Goal: Task Accomplishment & Management: Manage account settings

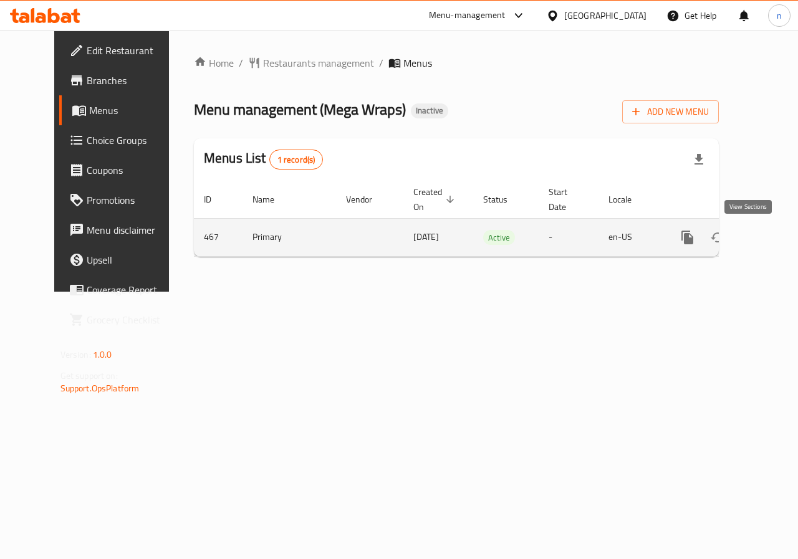
click at [770, 234] on icon "enhanced table" at bounding box center [777, 237] width 15 height 15
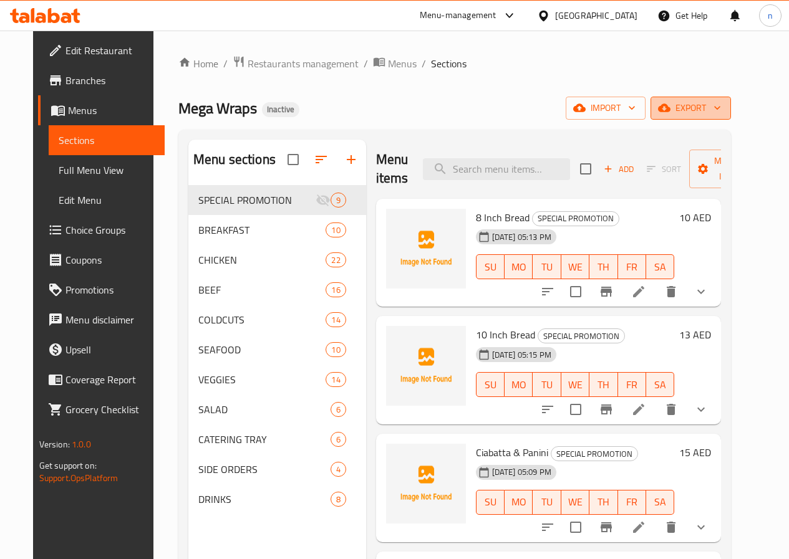
click at [721, 107] on span "export" at bounding box center [690, 108] width 60 height 16
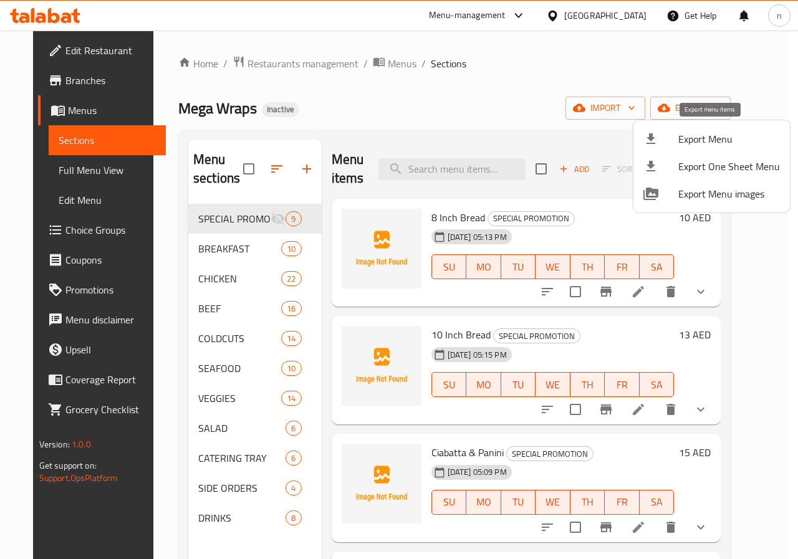
click at [732, 142] on span "Export Menu" at bounding box center [729, 139] width 102 height 15
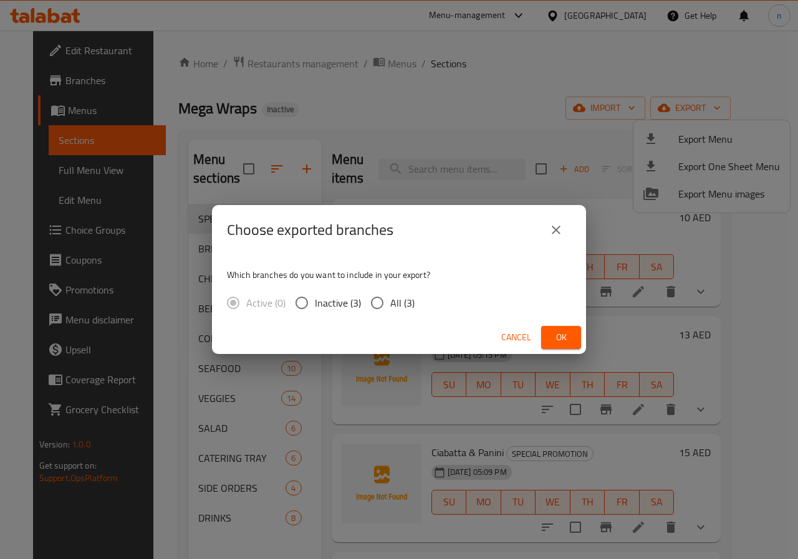
click at [376, 305] on input "All (3)" at bounding box center [377, 303] width 26 height 26
radio input "true"
click at [570, 338] on span "Ok" at bounding box center [561, 338] width 20 height 16
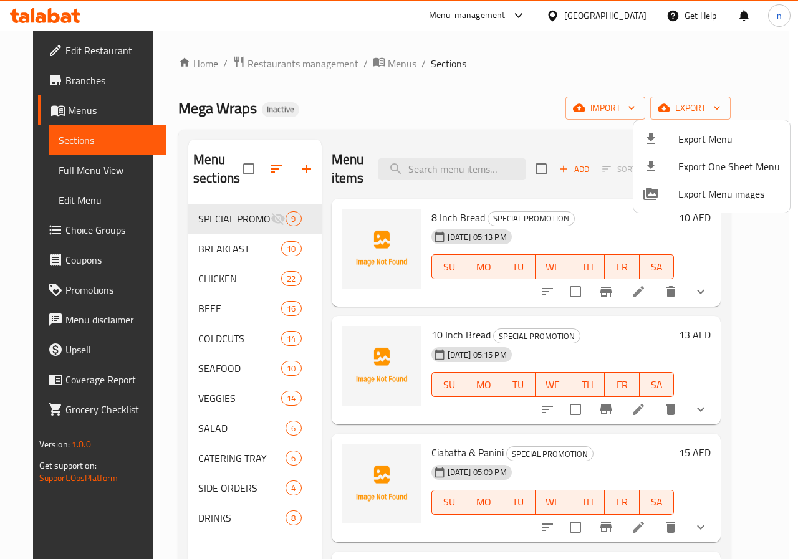
click at [54, 85] on div at bounding box center [399, 279] width 798 height 559
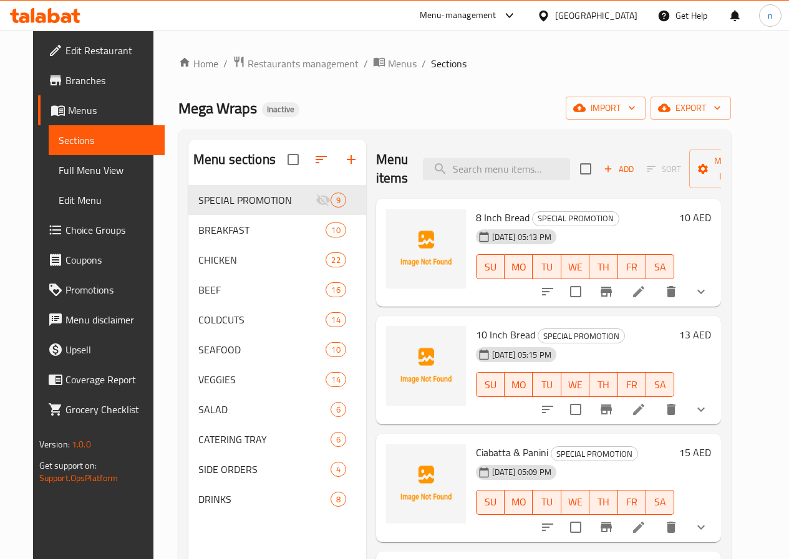
click at [65, 73] on span "Branches" at bounding box center [109, 80] width 89 height 15
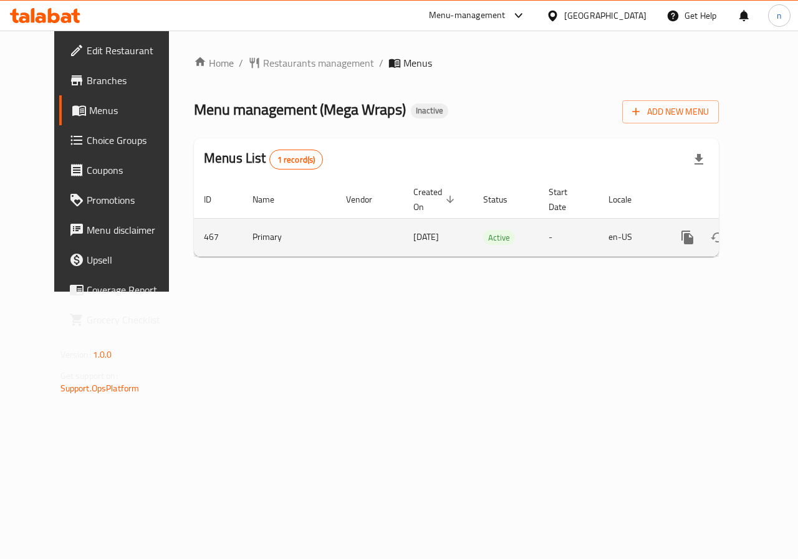
click at [762, 247] on link "enhanced table" at bounding box center [777, 238] width 30 height 30
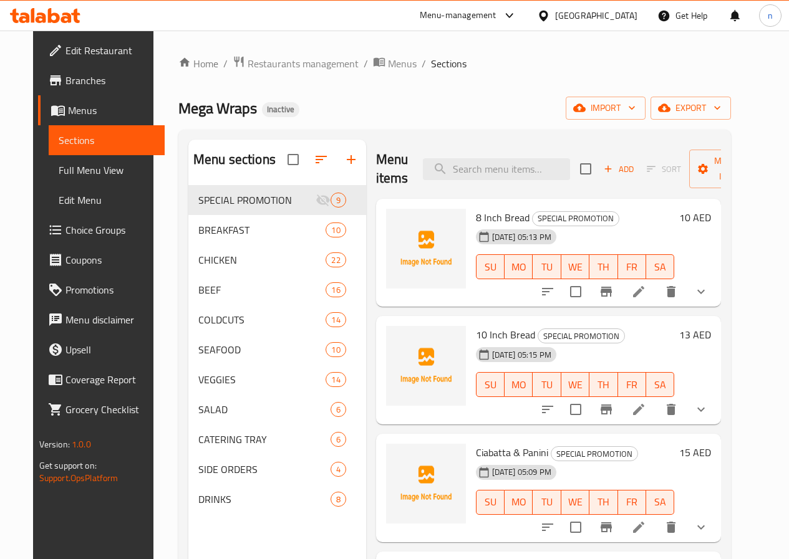
click at [65, 73] on span "Branches" at bounding box center [109, 80] width 89 height 15
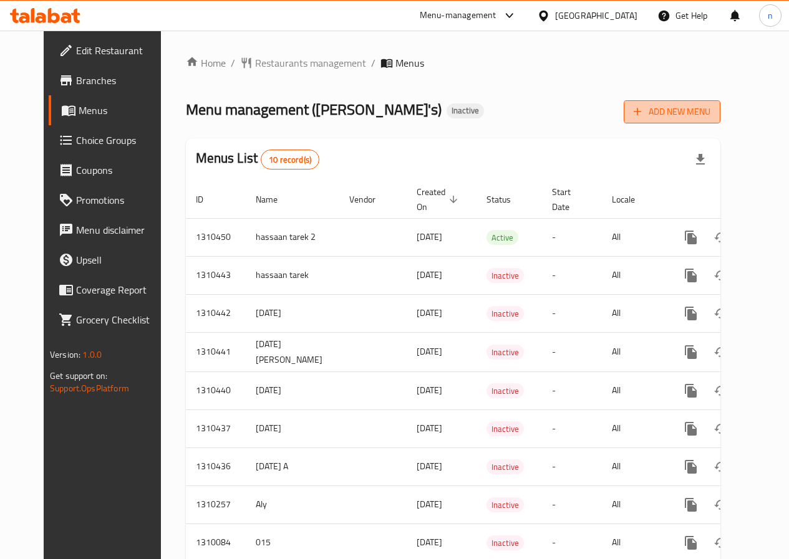
click at [686, 109] on span "Add New Menu" at bounding box center [671, 112] width 77 height 16
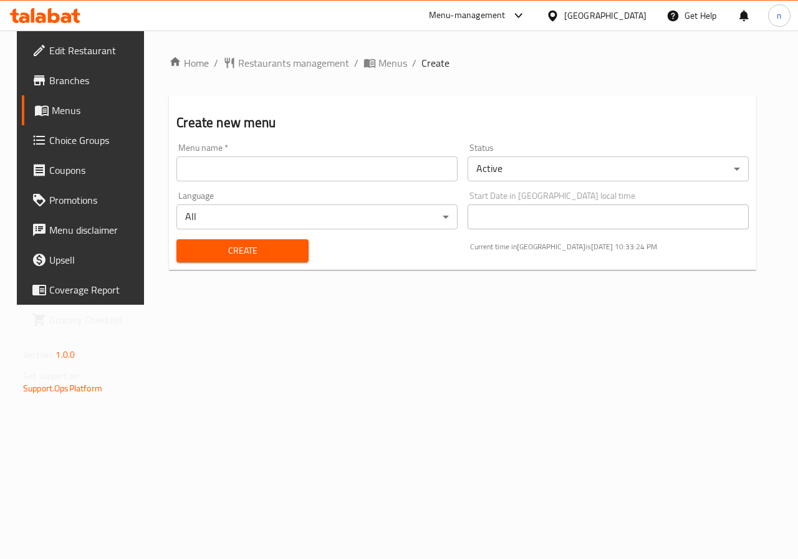
click at [251, 171] on input "text" at bounding box center [316, 168] width 281 height 25
type input "8"
type input "new"
click at [214, 250] on span "Create" at bounding box center [242, 251] width 112 height 16
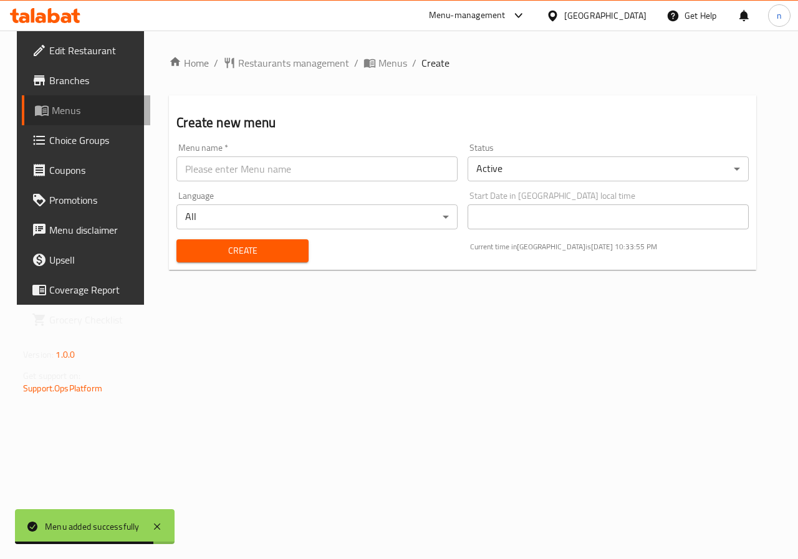
click at [52, 105] on span "Menus" at bounding box center [96, 110] width 89 height 15
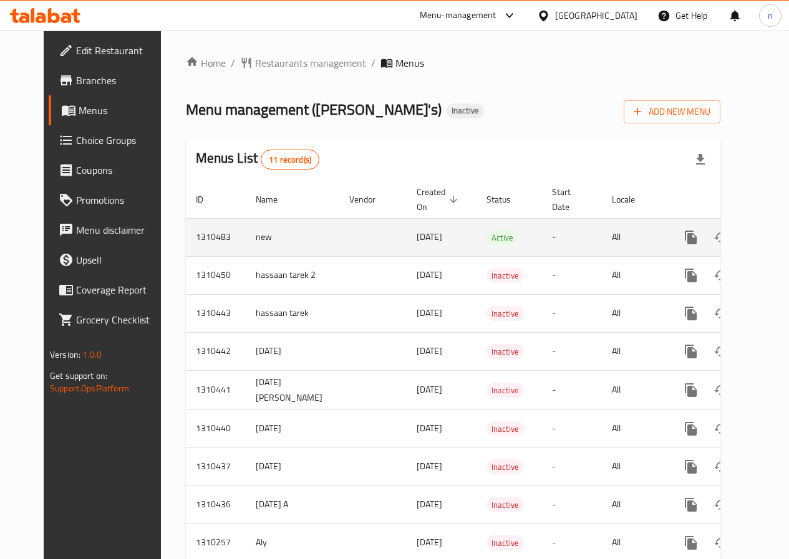
click at [277, 239] on td "new" at bounding box center [293, 237] width 94 height 38
click at [773, 235] on icon "enhanced table" at bounding box center [780, 237] width 15 height 15
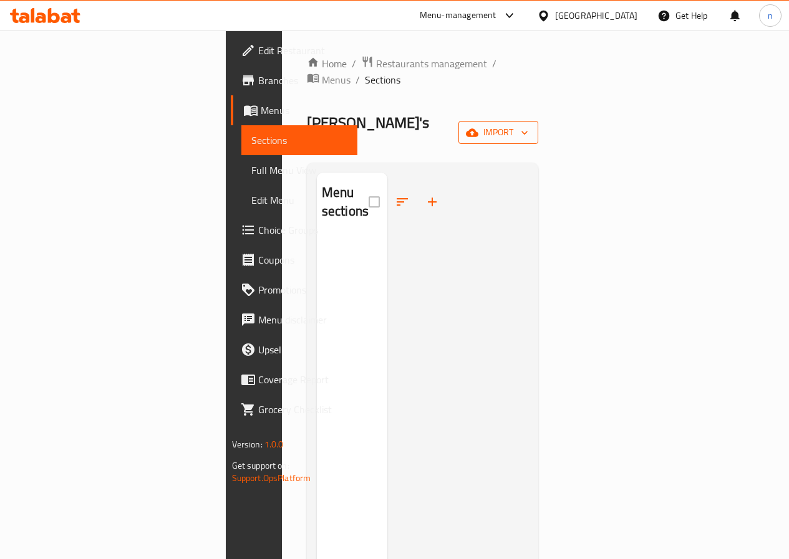
click at [538, 121] on button "import" at bounding box center [498, 132] width 80 height 23
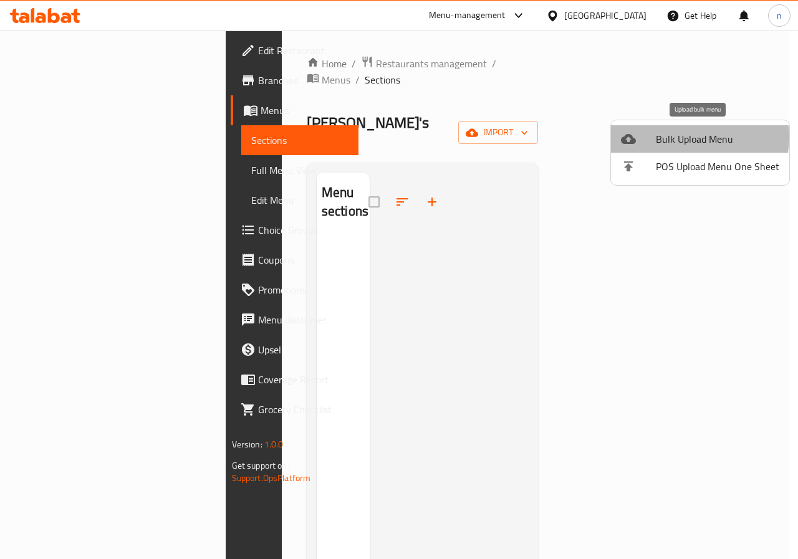
click at [692, 137] on span "Bulk Upload Menu" at bounding box center [717, 139] width 123 height 15
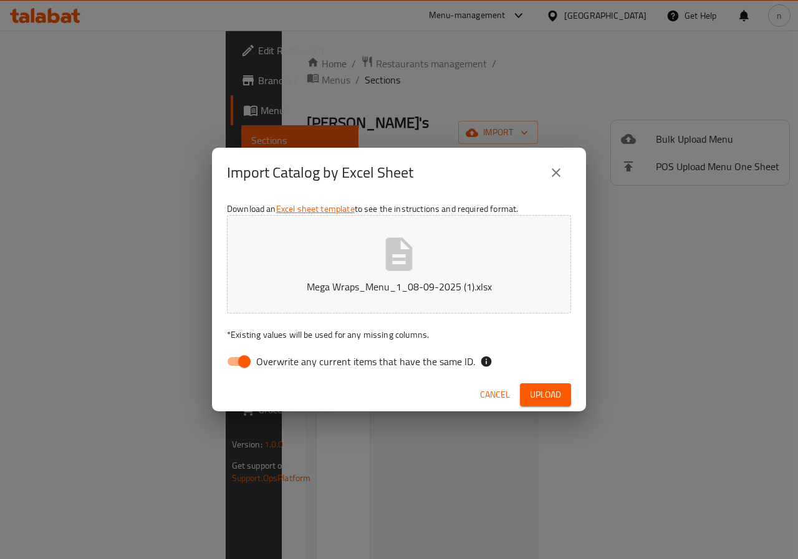
click at [235, 366] on input "Overwrite any current items that have the same ID." at bounding box center [244, 362] width 71 height 24
checkbox input "false"
click at [555, 395] on span "Upload" at bounding box center [545, 395] width 31 height 16
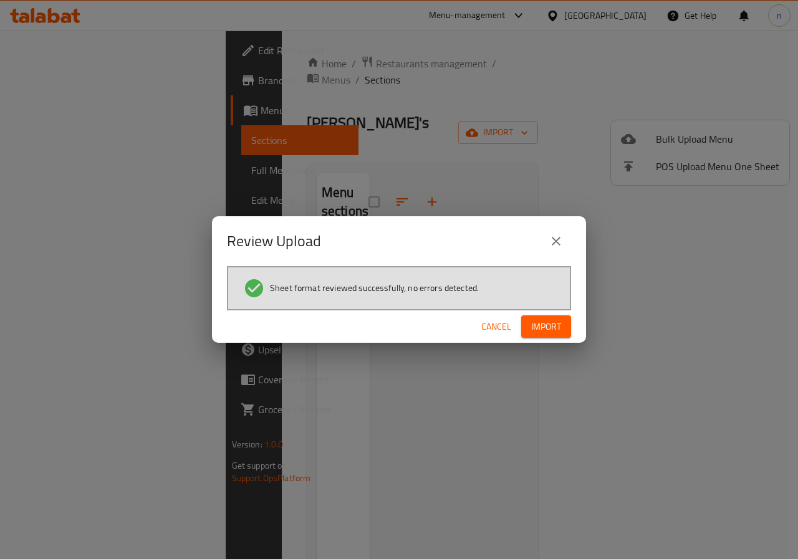
click at [551, 320] on span "Import" at bounding box center [546, 327] width 30 height 16
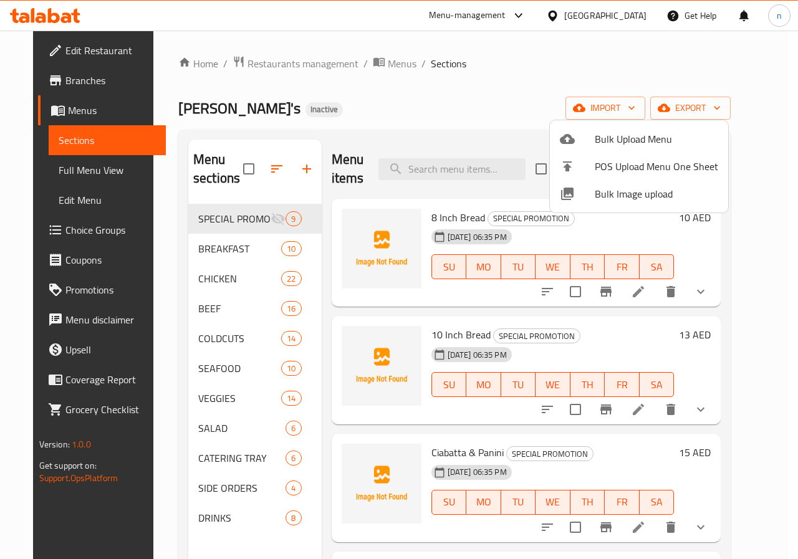
click at [54, 80] on div at bounding box center [399, 279] width 798 height 559
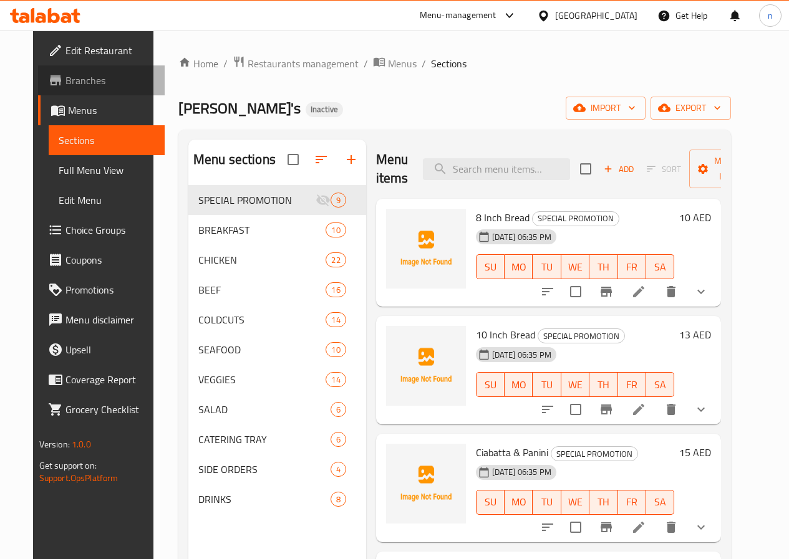
click at [65, 81] on span "Branches" at bounding box center [109, 80] width 89 height 15
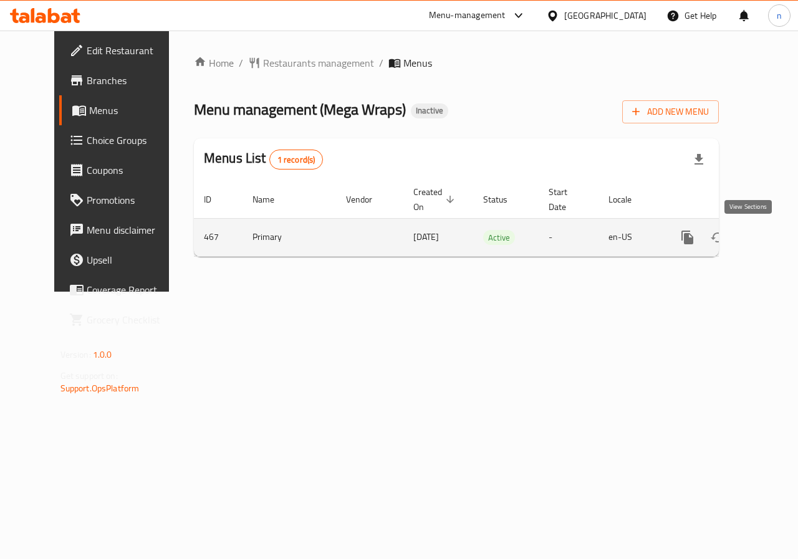
click at [772, 235] on icon "enhanced table" at bounding box center [777, 237] width 11 height 11
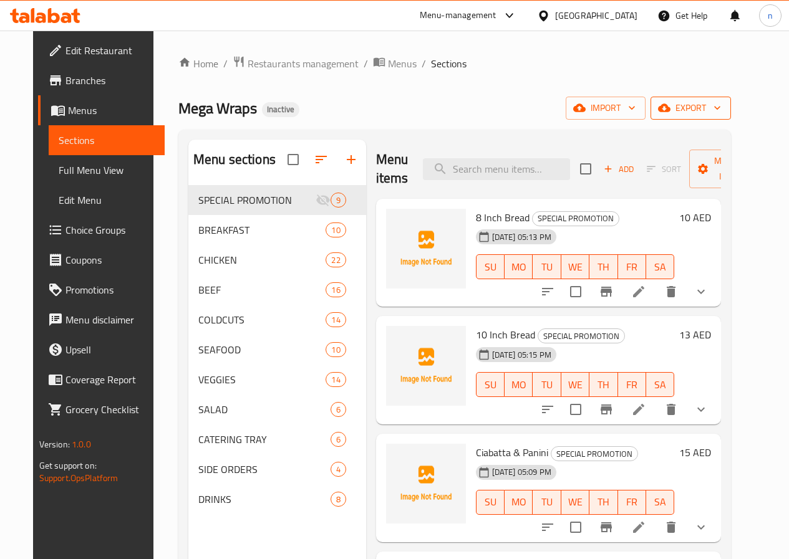
click at [723, 110] on icon "button" at bounding box center [717, 108] width 12 height 12
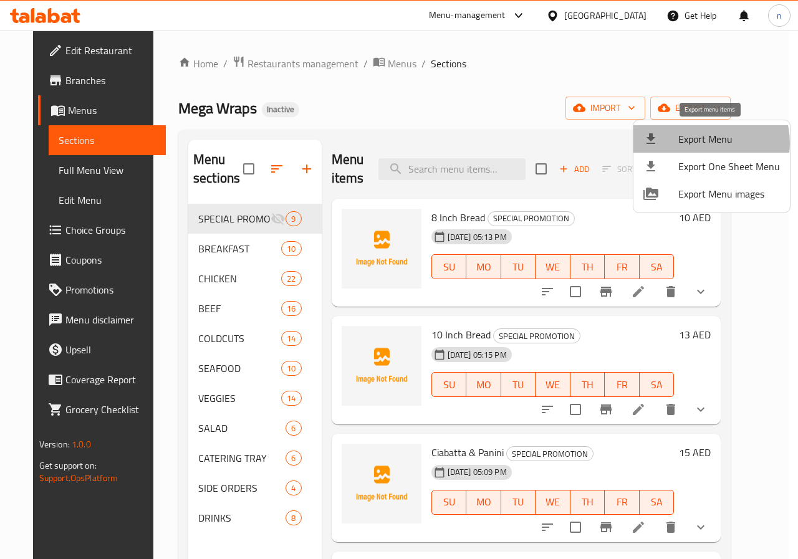
click at [706, 143] on span "Export Menu" at bounding box center [729, 139] width 102 height 15
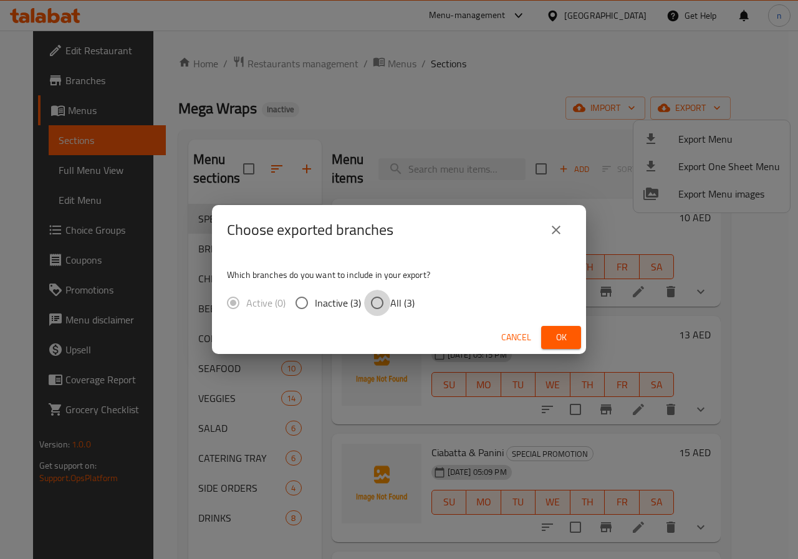
click at [375, 303] on input "All (3)" at bounding box center [377, 303] width 26 height 26
radio input "true"
click at [559, 334] on span "Ok" at bounding box center [561, 338] width 20 height 16
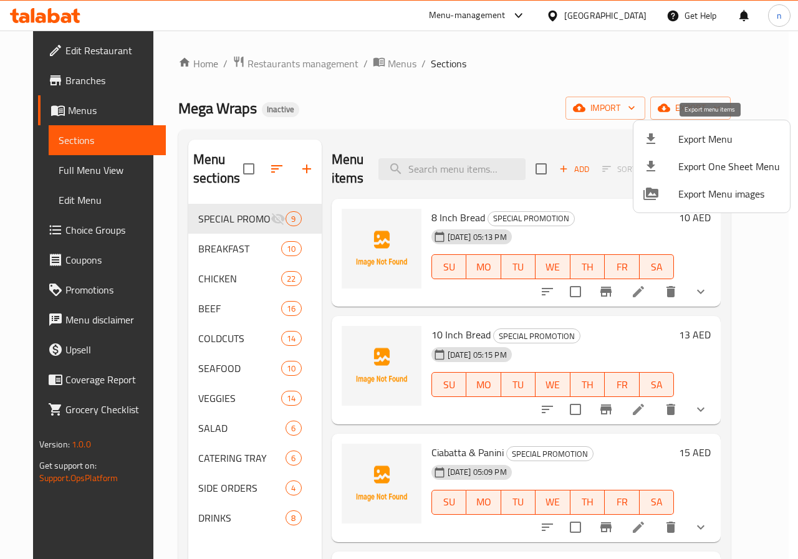
click at [705, 135] on span "Export Menu" at bounding box center [729, 139] width 102 height 15
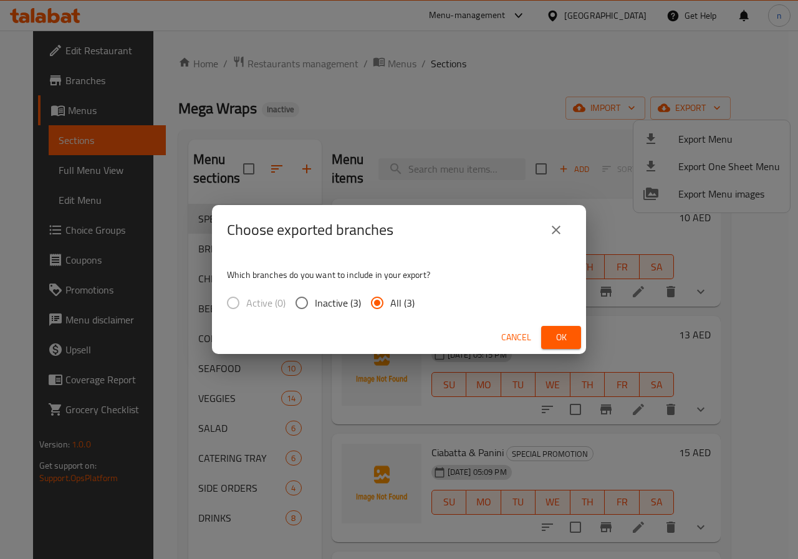
click at [559, 338] on span "Ok" at bounding box center [561, 338] width 20 height 16
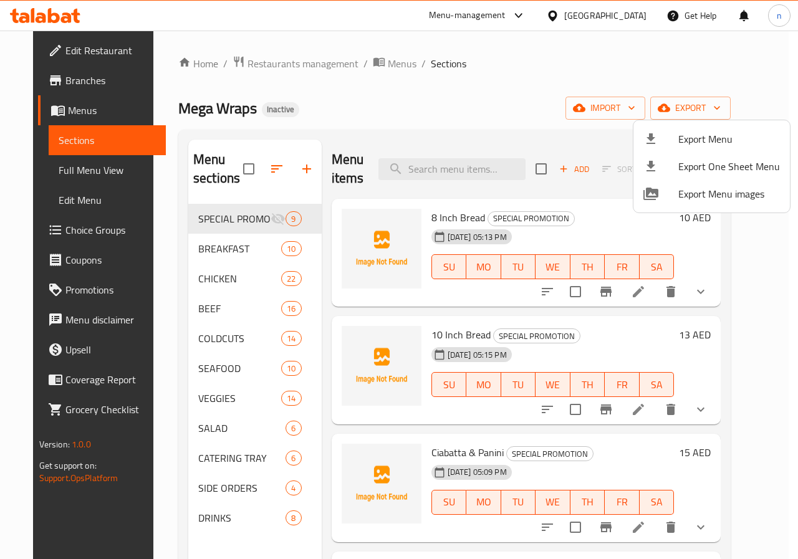
click at [49, 79] on div at bounding box center [399, 279] width 798 height 559
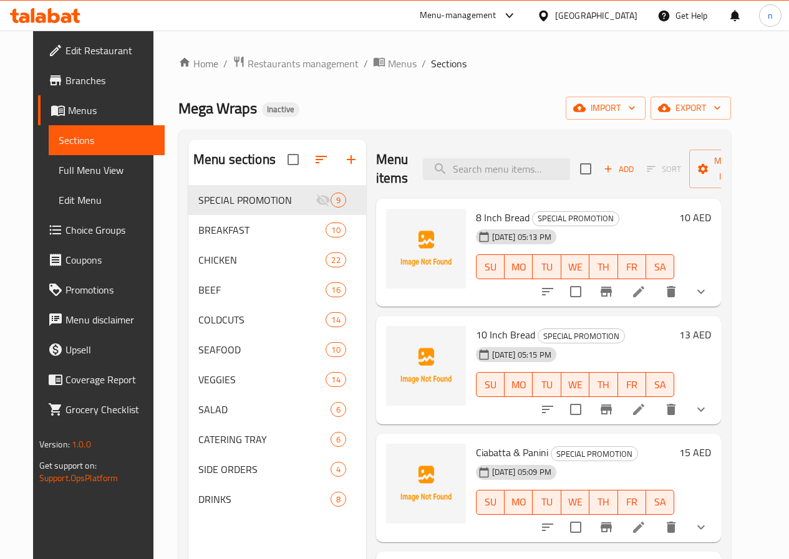
click at [65, 75] on span "Branches" at bounding box center [109, 80] width 89 height 15
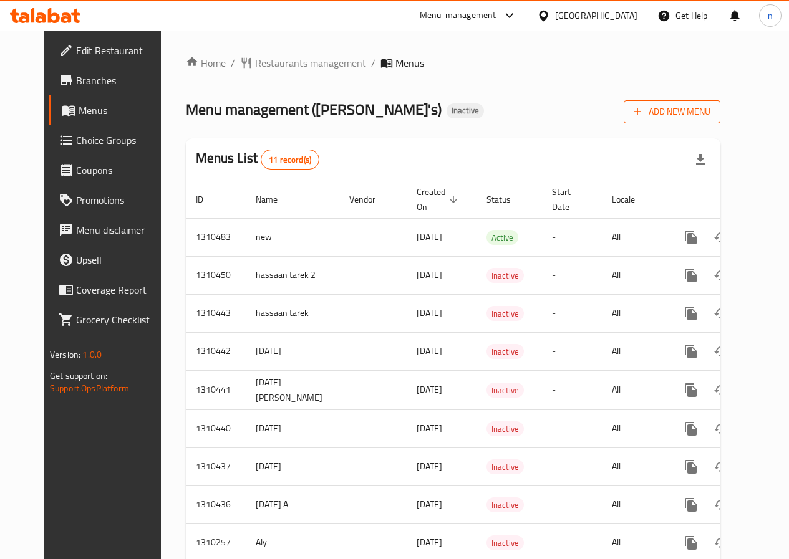
click at [689, 107] on span "Add New Menu" at bounding box center [671, 112] width 77 height 16
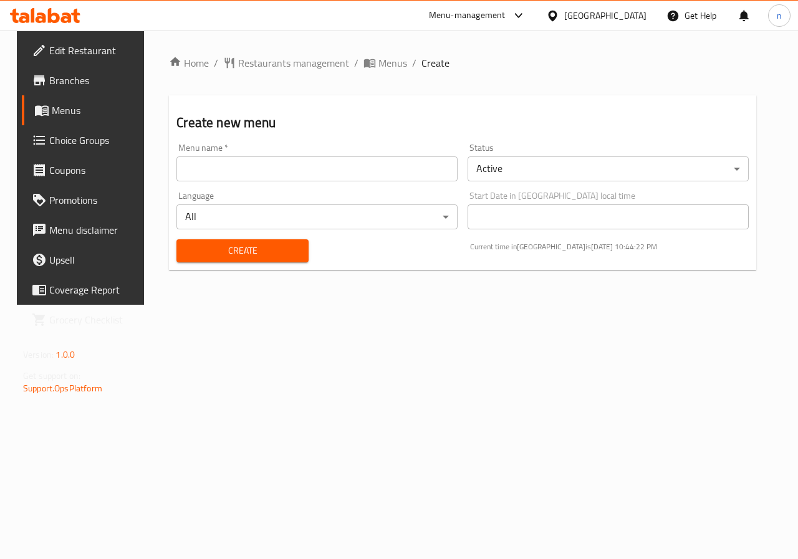
click at [262, 170] on input "text" at bounding box center [316, 168] width 281 height 25
type input "new 9/9"
click at [265, 246] on span "Create" at bounding box center [242, 251] width 112 height 16
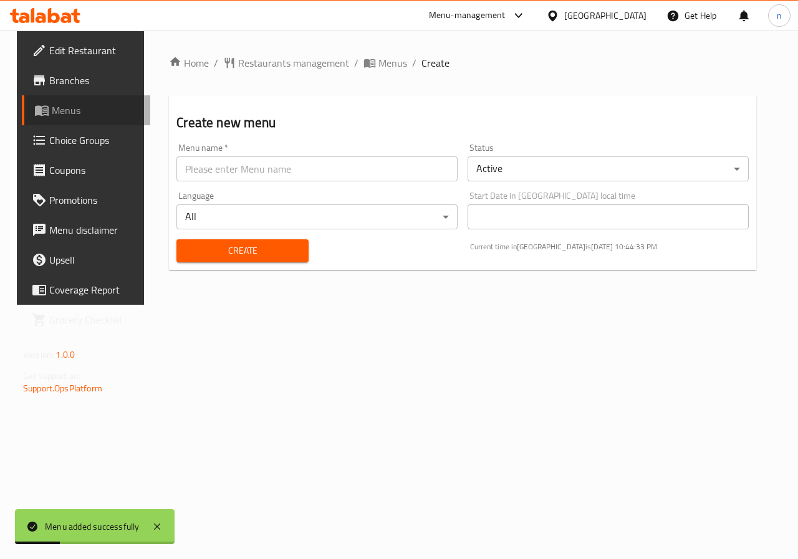
click at [60, 106] on span "Menus" at bounding box center [96, 110] width 89 height 15
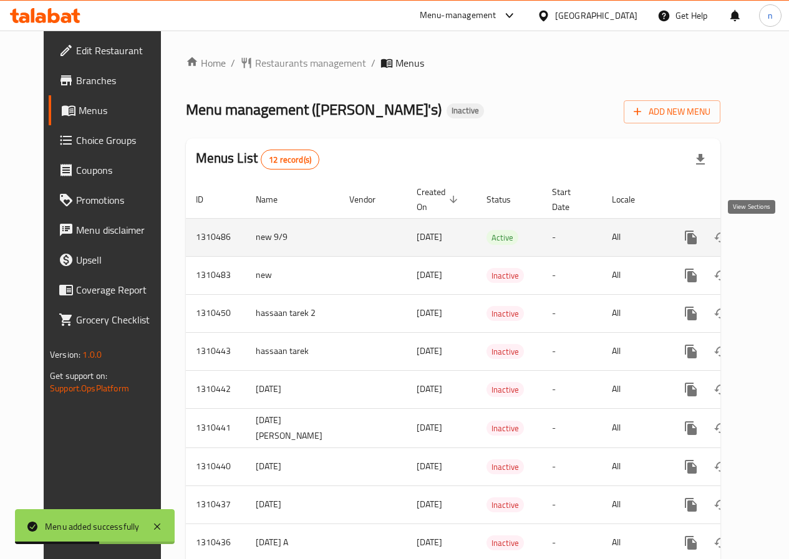
click at [775, 237] on icon "enhanced table" at bounding box center [780, 237] width 11 height 11
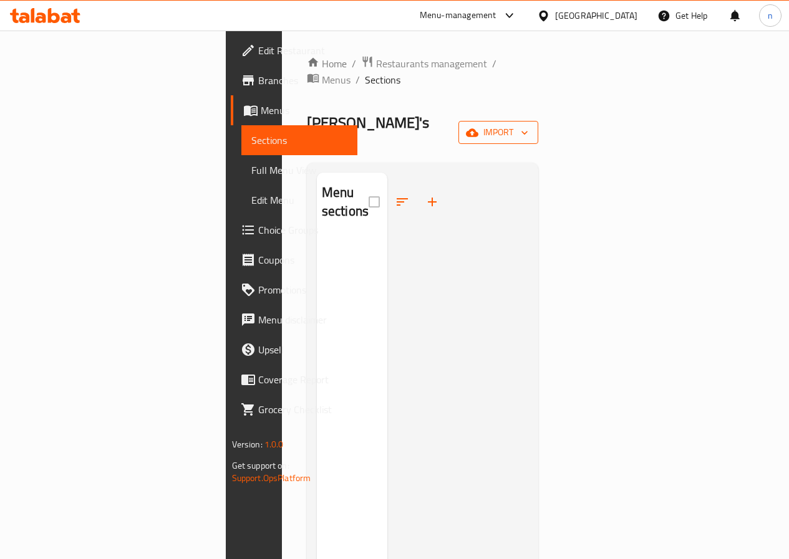
click at [530, 127] on icon "button" at bounding box center [524, 133] width 12 height 12
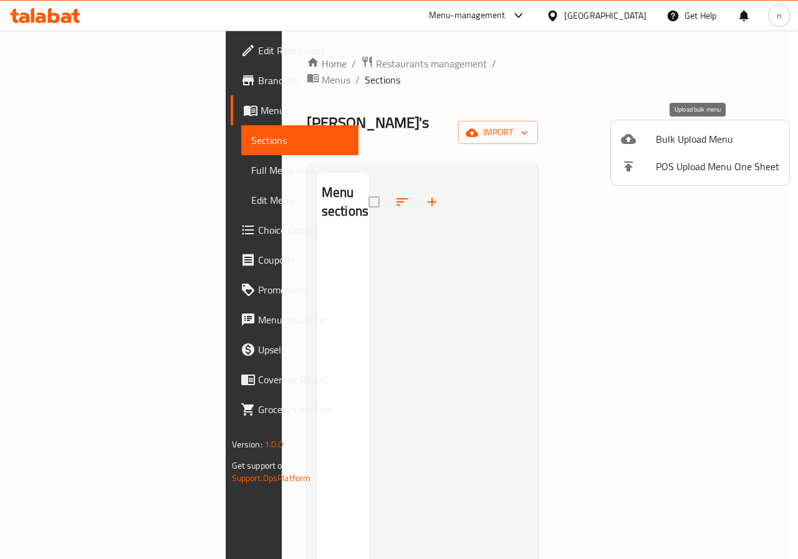
click at [684, 138] on span "Bulk Upload Menu" at bounding box center [717, 139] width 123 height 15
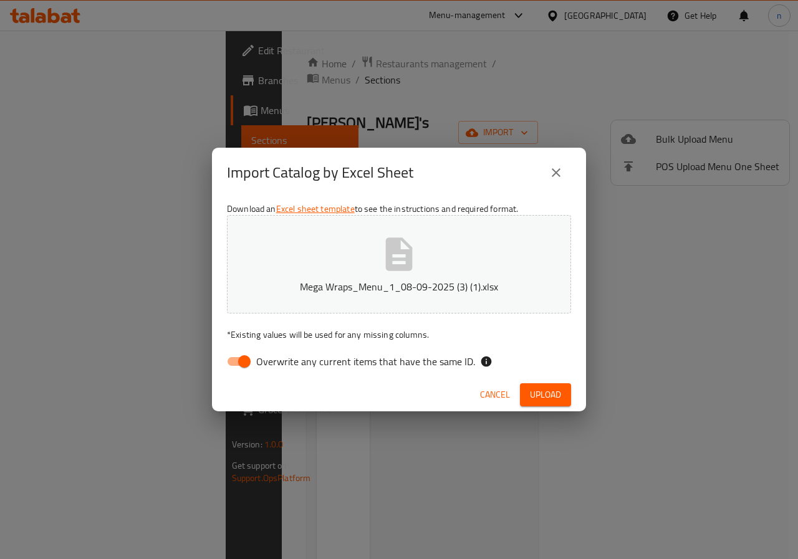
click at [234, 358] on input "Overwrite any current items that have the same ID." at bounding box center [244, 362] width 71 height 24
checkbox input "false"
click at [549, 397] on span "Upload" at bounding box center [545, 395] width 31 height 16
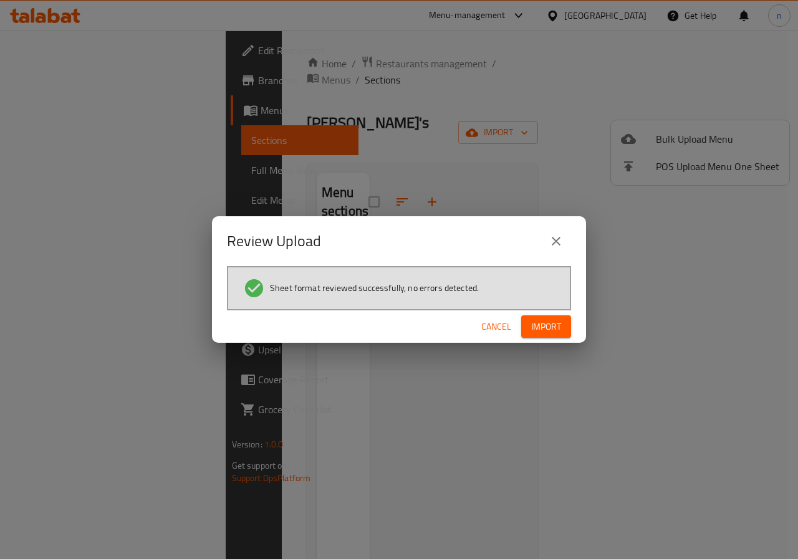
click at [554, 324] on span "Import" at bounding box center [546, 327] width 30 height 16
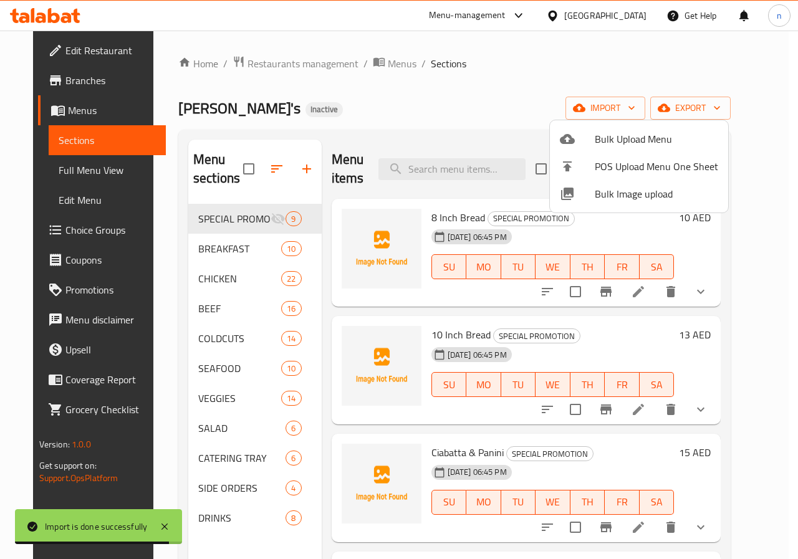
click at [403, 105] on div at bounding box center [399, 279] width 798 height 559
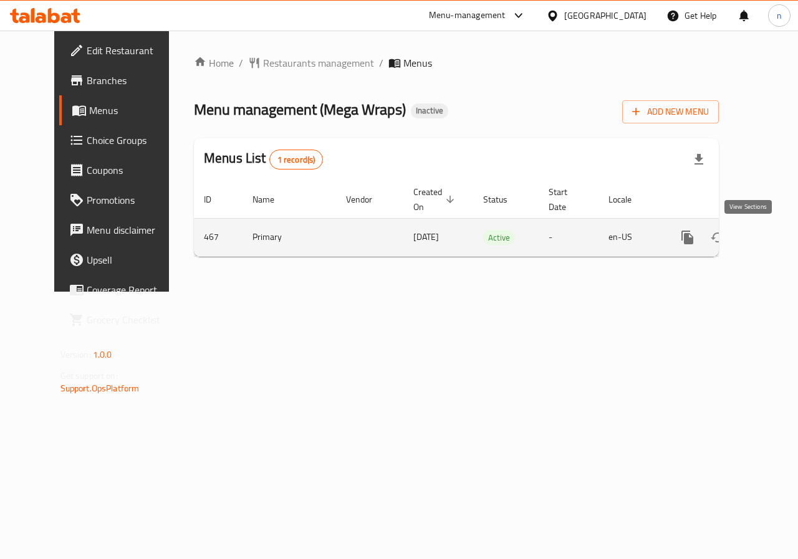
click at [772, 236] on icon "enhanced table" at bounding box center [777, 237] width 11 height 11
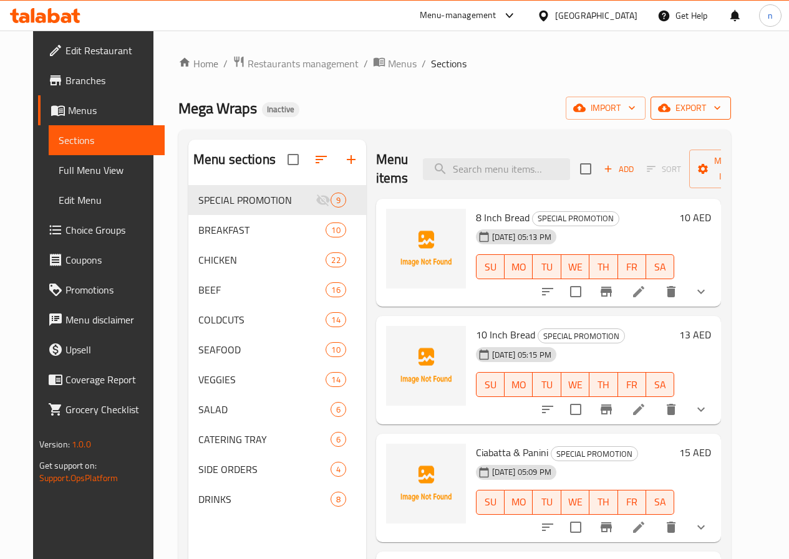
click at [721, 106] on span "export" at bounding box center [690, 108] width 60 height 16
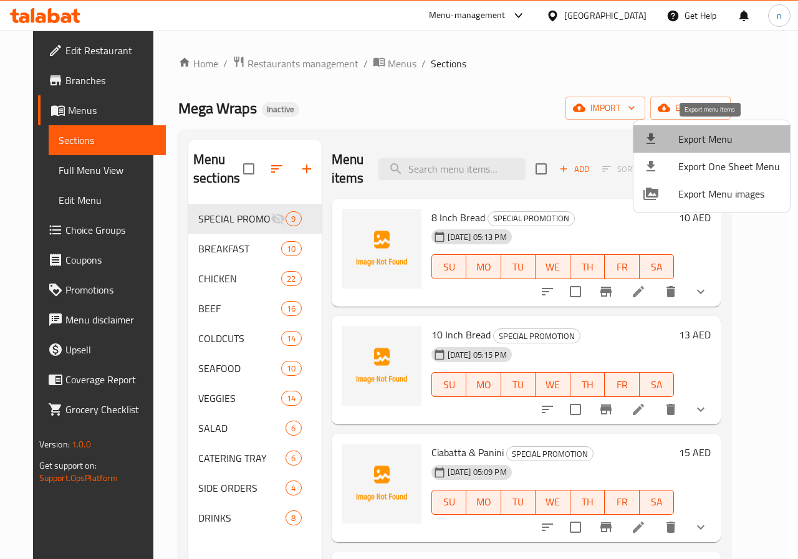
click at [716, 135] on span "Export Menu" at bounding box center [729, 139] width 102 height 15
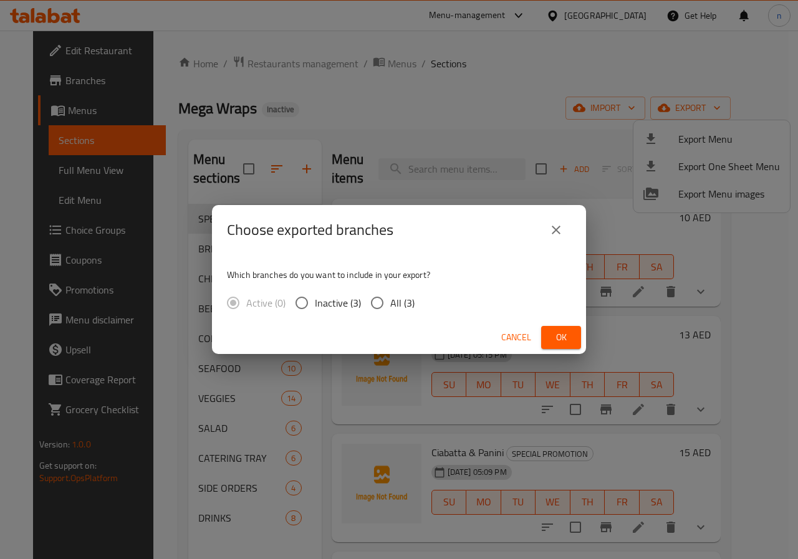
click at [371, 299] on input "All (3)" at bounding box center [377, 303] width 26 height 26
radio input "true"
click at [562, 343] on span "Ok" at bounding box center [561, 338] width 20 height 16
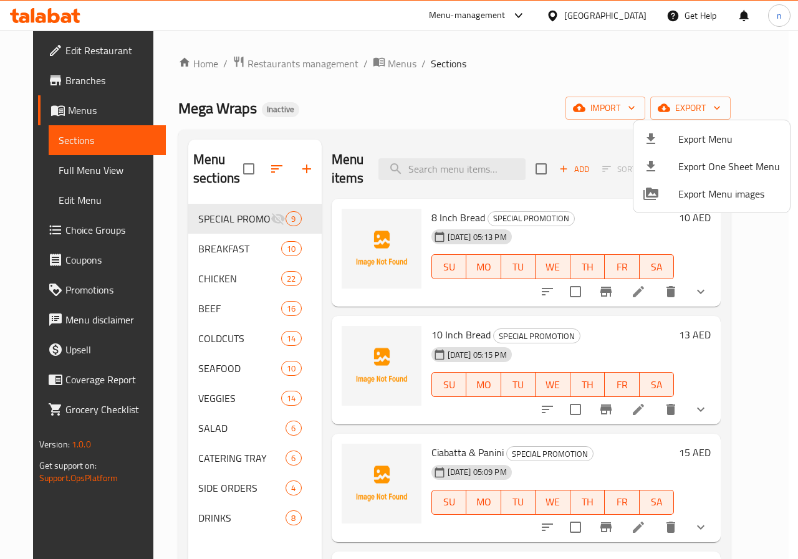
click at [41, 79] on div at bounding box center [399, 279] width 798 height 559
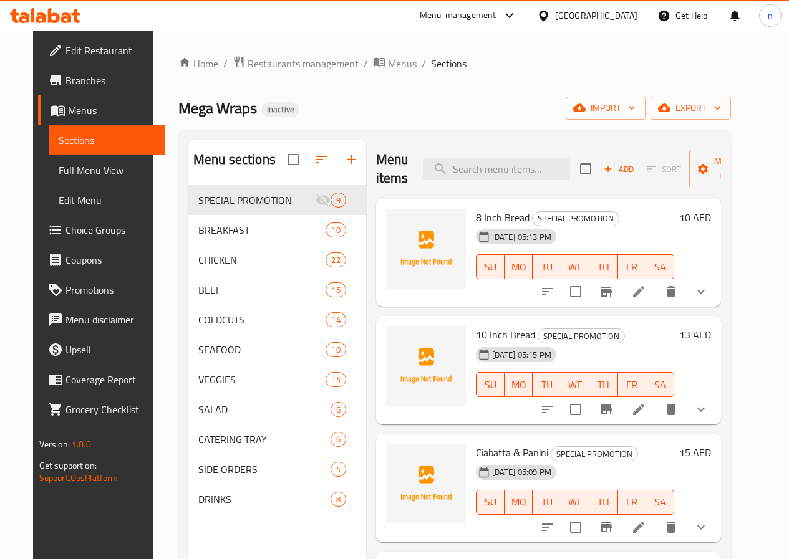
click at [65, 79] on span "Branches" at bounding box center [109, 80] width 89 height 15
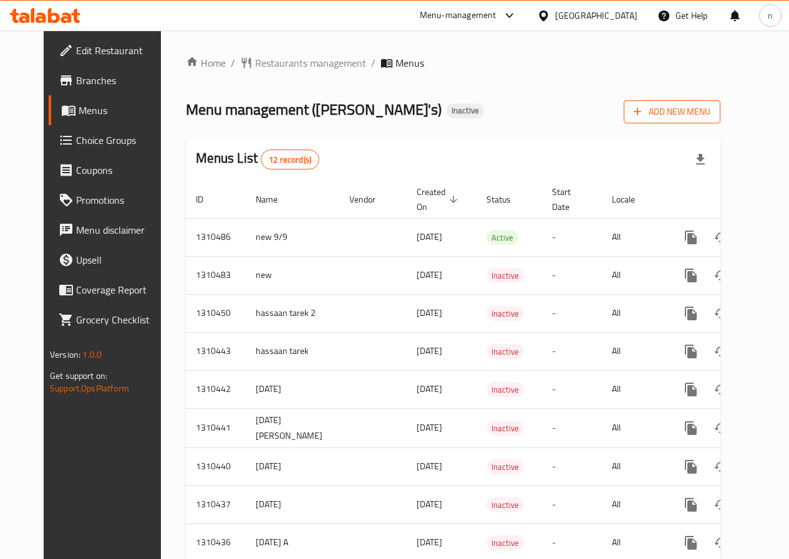
click at [710, 113] on span "Add New Menu" at bounding box center [671, 112] width 77 height 16
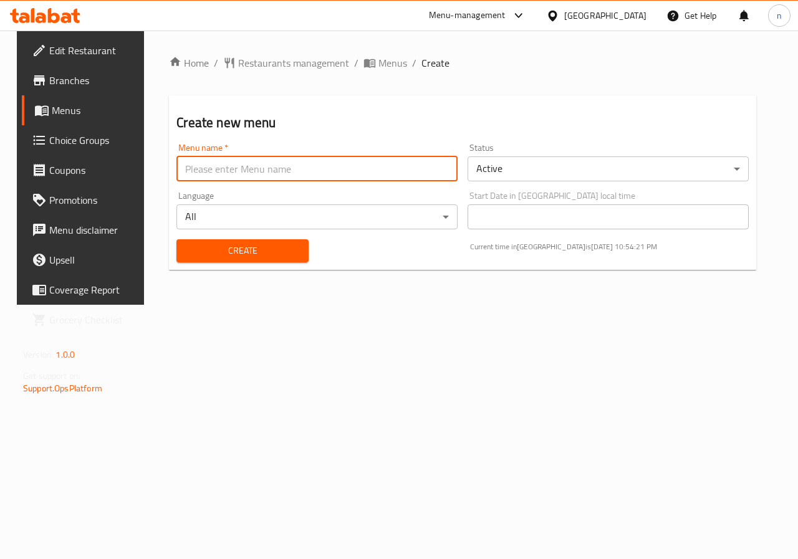
click at [246, 165] on input "text" at bounding box center [316, 168] width 281 height 25
type input "9"
type input "nuurhan"
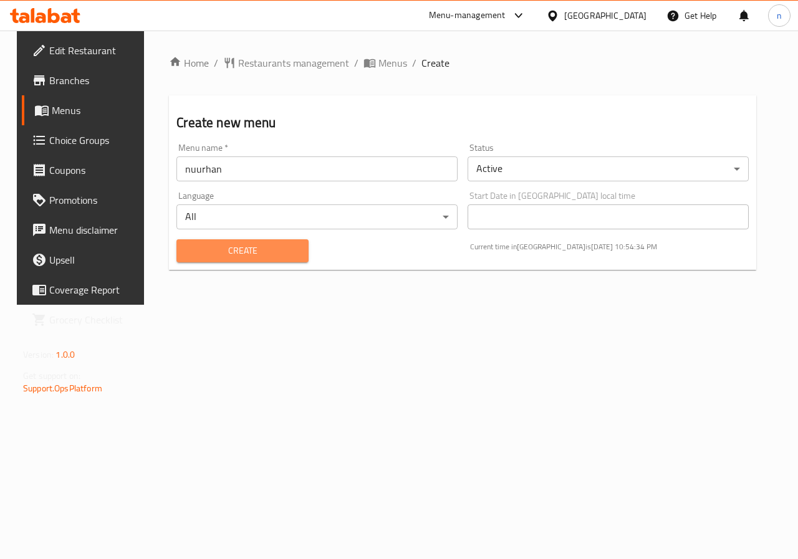
click at [272, 257] on span "Create" at bounding box center [242, 251] width 112 height 16
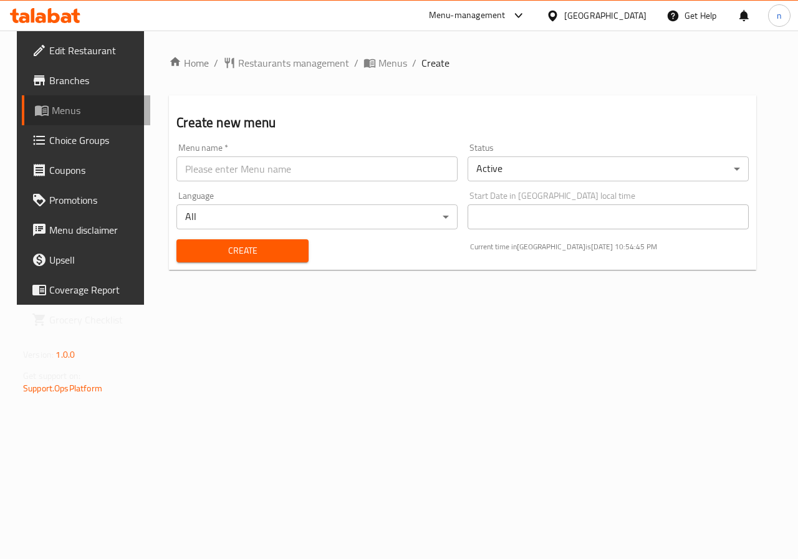
click at [52, 112] on span "Menus" at bounding box center [96, 110] width 89 height 15
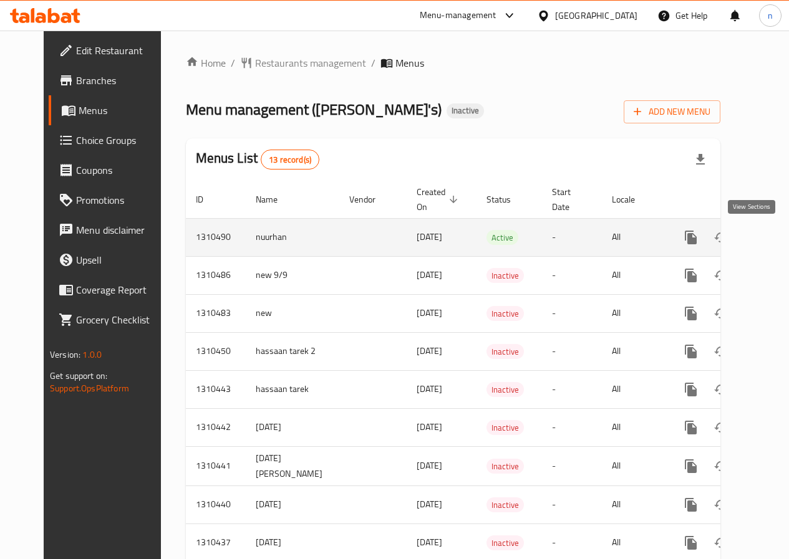
click at [775, 242] on icon "enhanced table" at bounding box center [780, 237] width 11 height 11
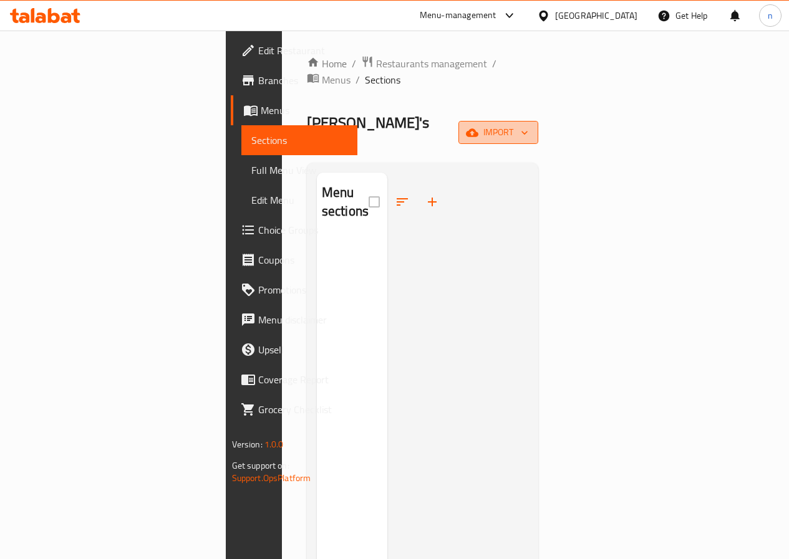
click at [528, 125] on span "import" at bounding box center [498, 133] width 60 height 16
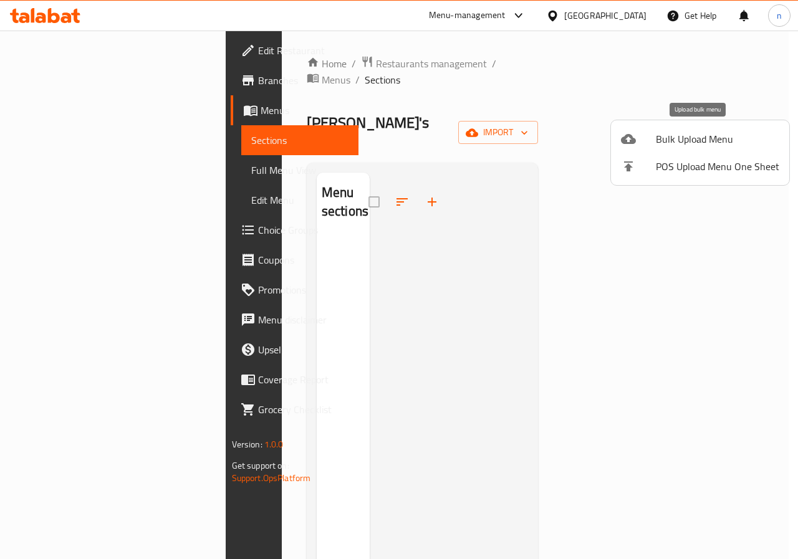
click at [726, 135] on span "Bulk Upload Menu" at bounding box center [717, 139] width 123 height 15
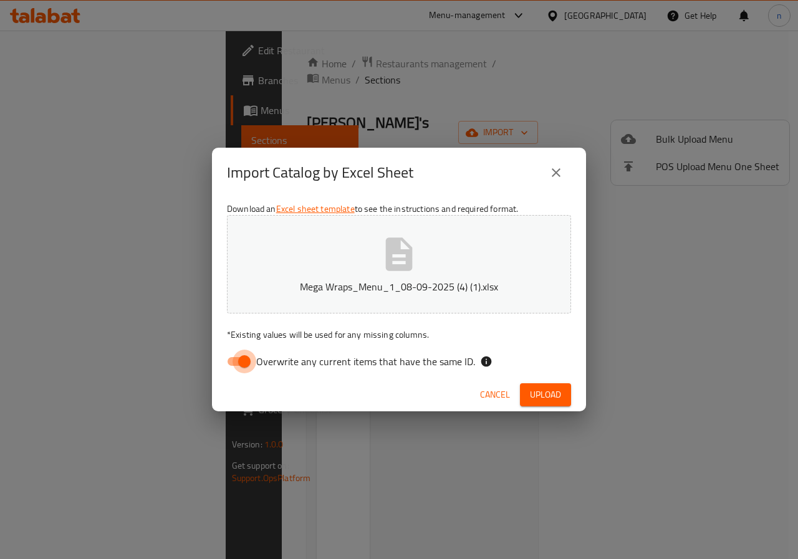
click at [250, 362] on input "Overwrite any current items that have the same ID." at bounding box center [244, 362] width 71 height 24
checkbox input "false"
click at [551, 395] on span "Upload" at bounding box center [545, 395] width 31 height 16
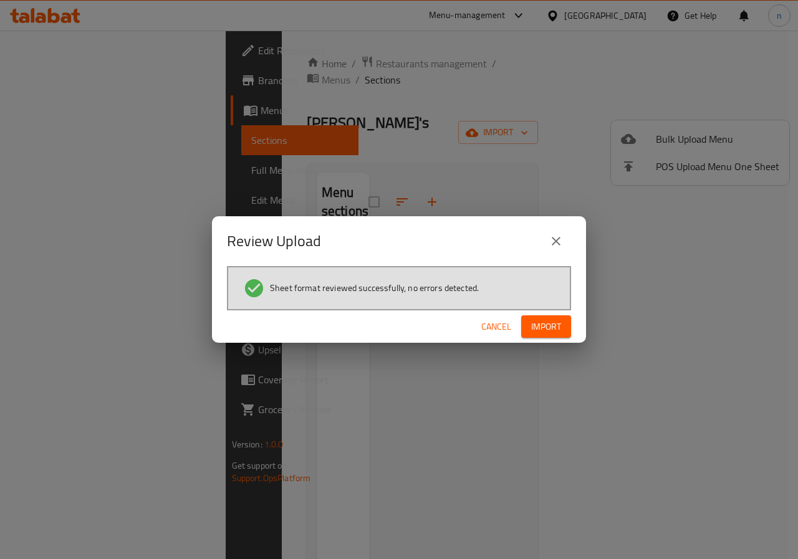
click at [544, 325] on span "Import" at bounding box center [546, 327] width 30 height 16
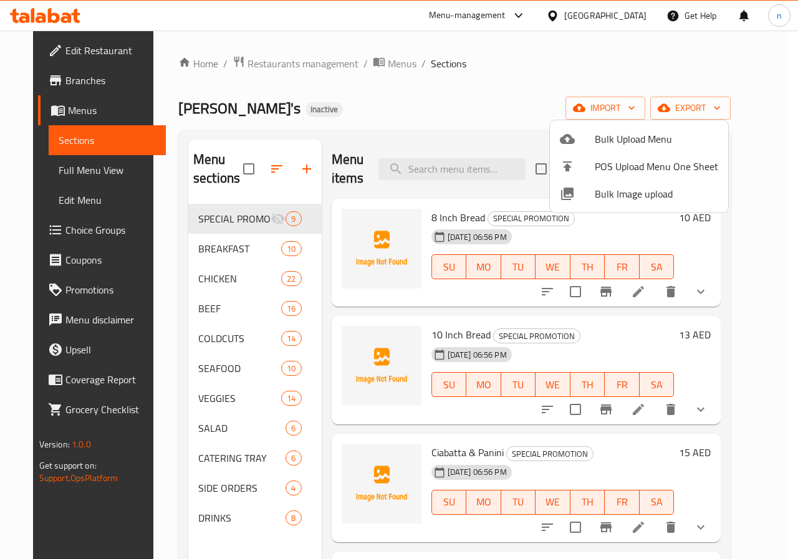
drag, startPoint x: 748, startPoint y: 334, endPoint x: 748, endPoint y: 405, distance: 70.4
click at [748, 405] on div at bounding box center [399, 279] width 798 height 559
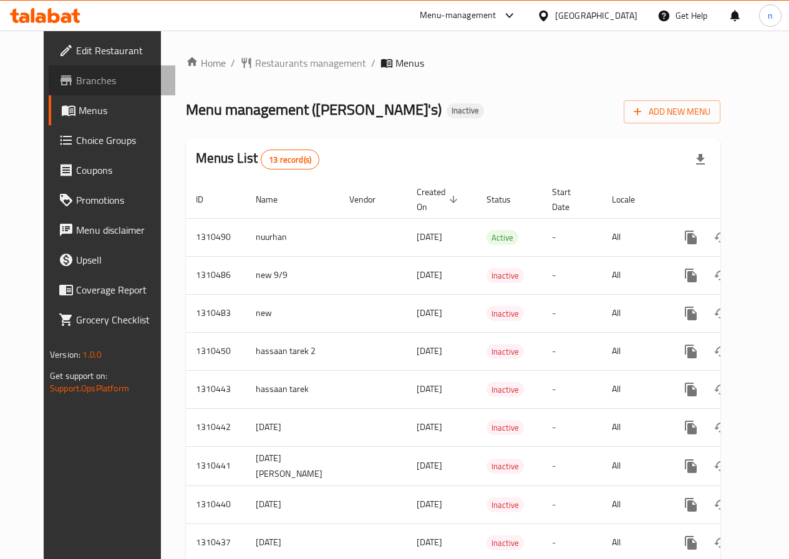
click at [76, 85] on span "Branches" at bounding box center [120, 80] width 89 height 15
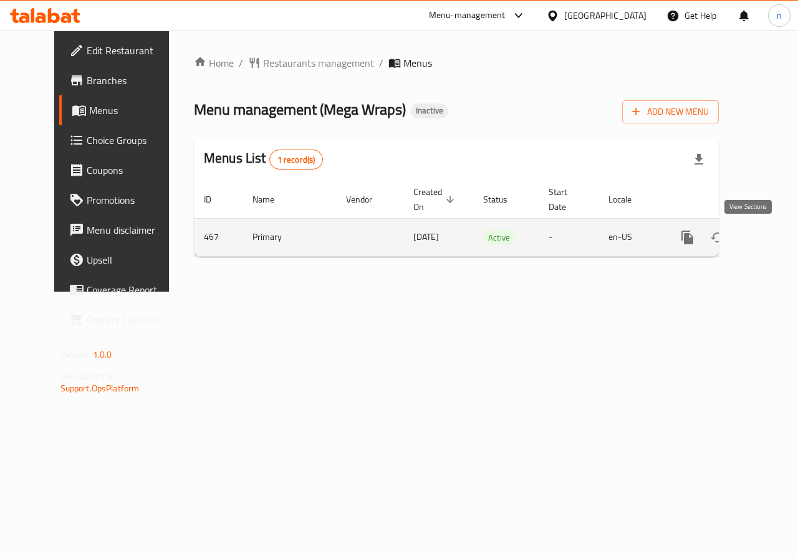
click at [770, 236] on icon "enhanced table" at bounding box center [777, 237] width 15 height 15
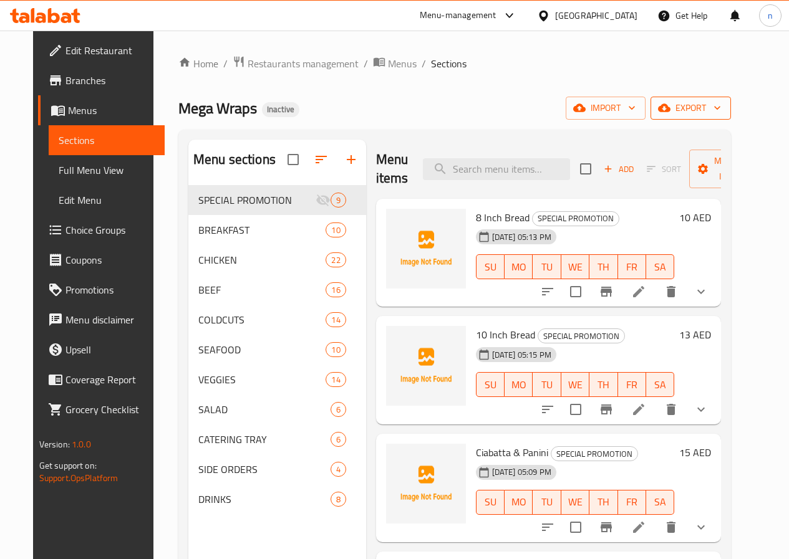
click at [721, 106] on span "export" at bounding box center [690, 108] width 60 height 16
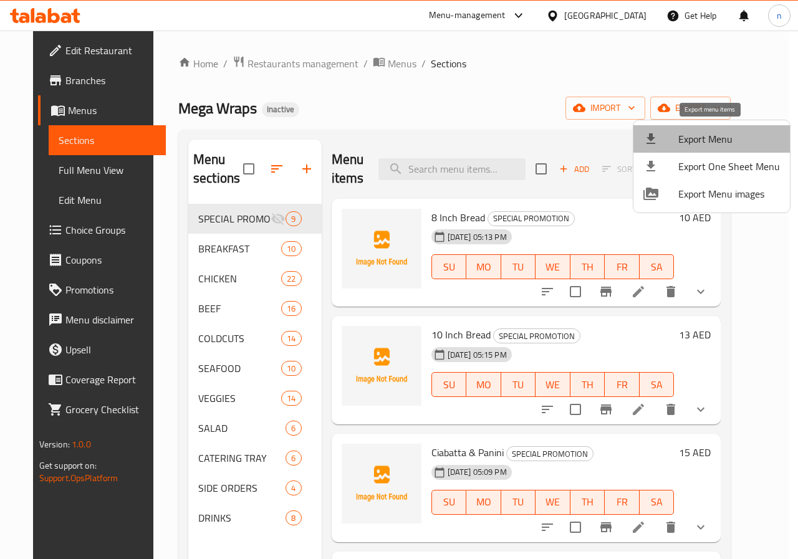
click at [711, 134] on span "Export Menu" at bounding box center [729, 139] width 102 height 15
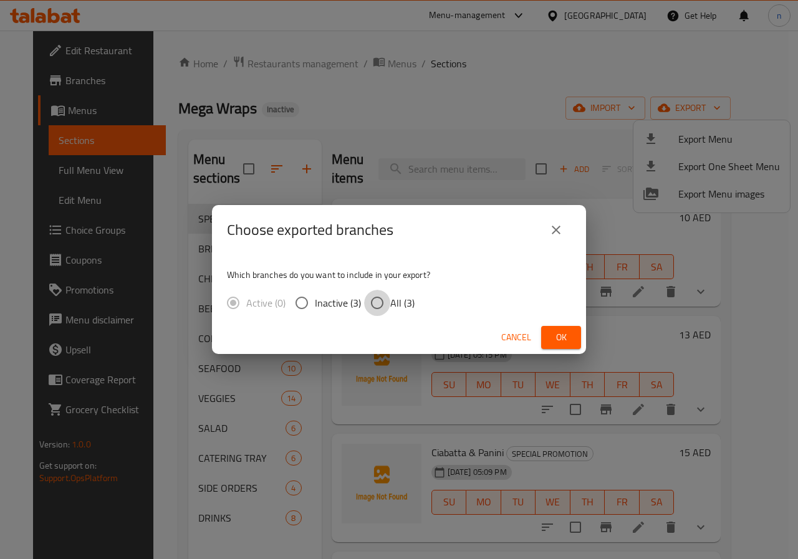
click at [373, 302] on input "All (3)" at bounding box center [377, 303] width 26 height 26
radio input "true"
click at [564, 336] on span "Ok" at bounding box center [561, 338] width 20 height 16
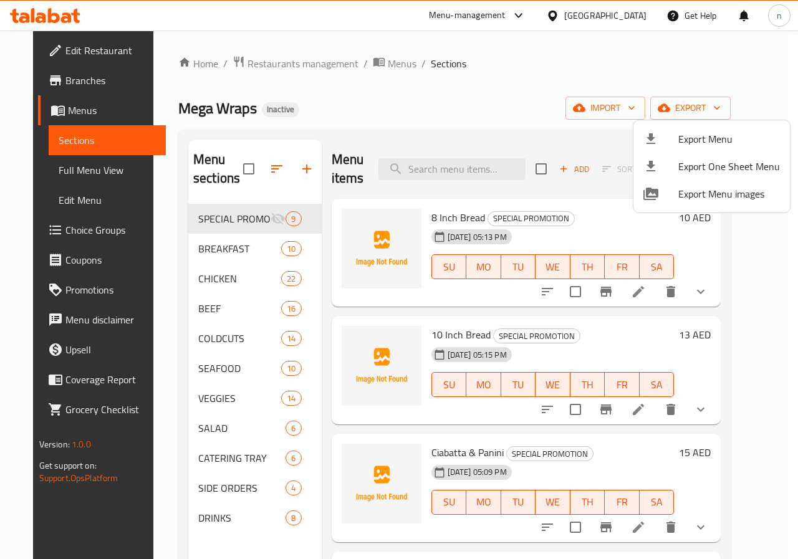
click at [411, 31] on div at bounding box center [399, 279] width 798 height 559
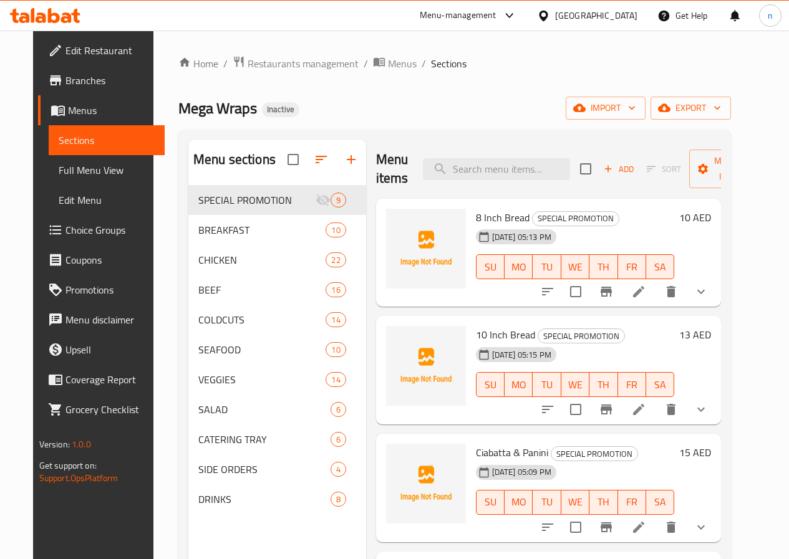
click at [65, 81] on span "Branches" at bounding box center [109, 80] width 89 height 15
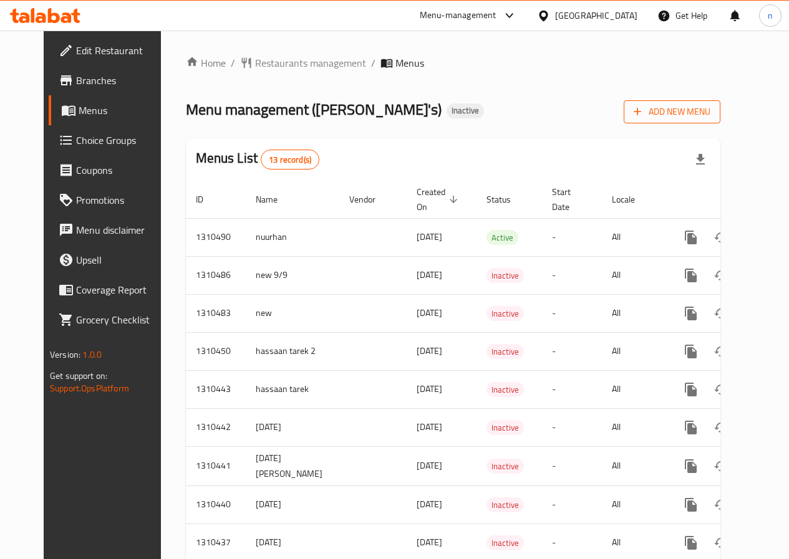
click at [710, 115] on span "Add New Menu" at bounding box center [671, 112] width 77 height 16
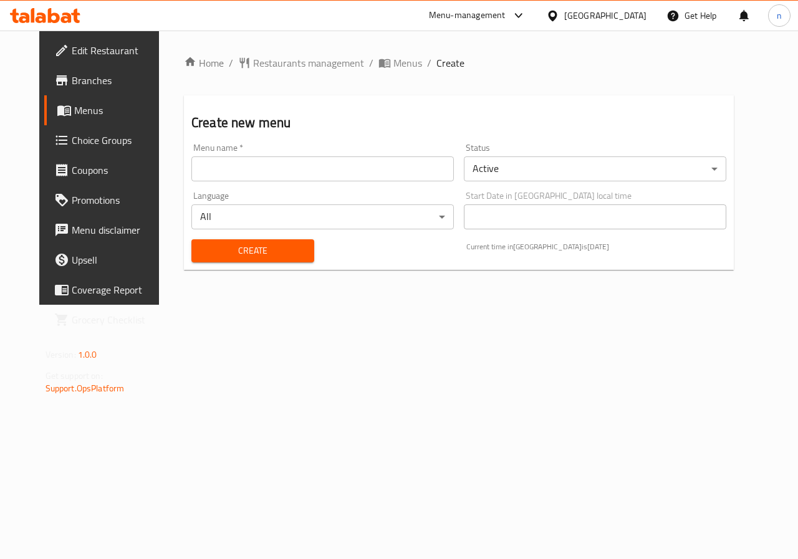
click at [312, 164] on input "text" at bounding box center [322, 168] width 262 height 25
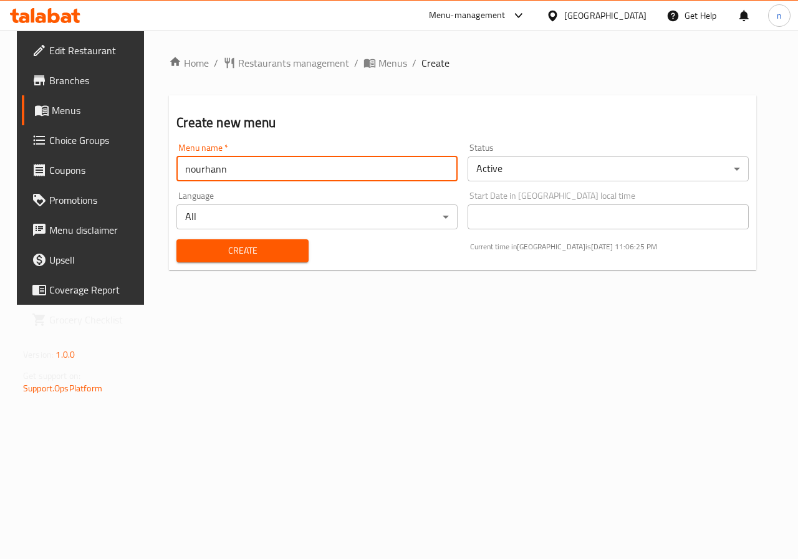
type input "nourhann"
click at [254, 244] on span "Create" at bounding box center [242, 251] width 112 height 16
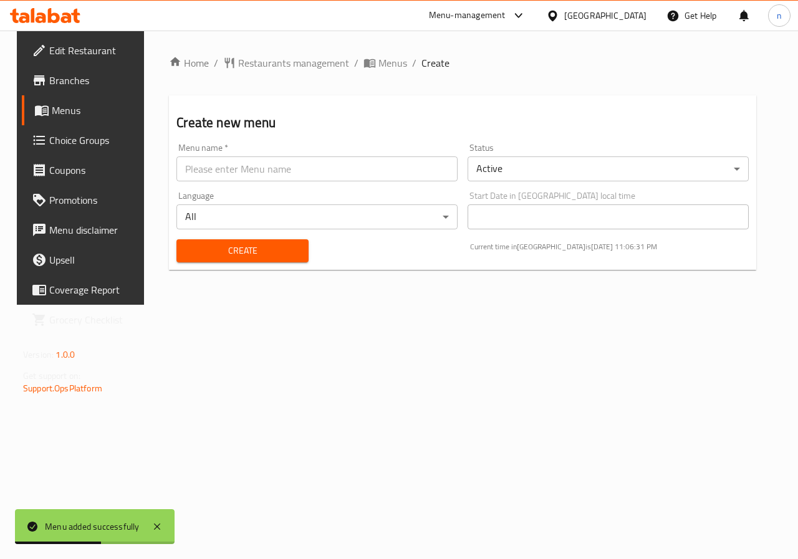
click at [62, 106] on span "Menus" at bounding box center [96, 110] width 89 height 15
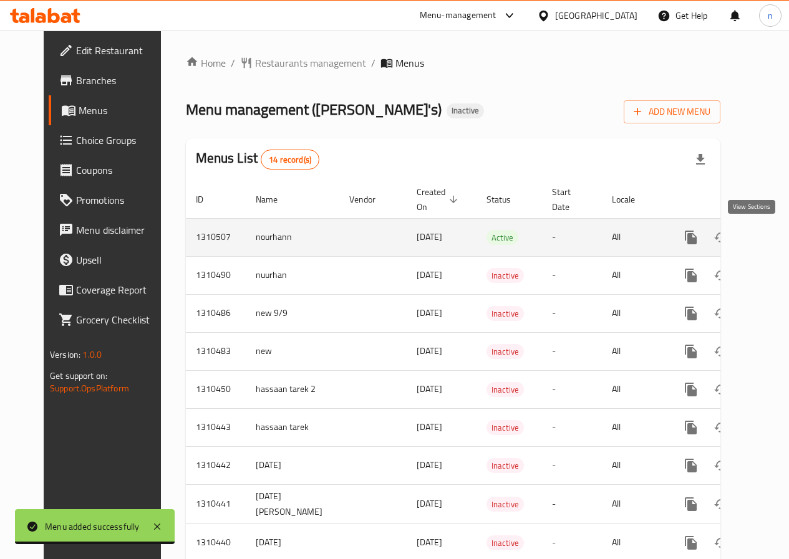
click at [775, 236] on icon "enhanced table" at bounding box center [780, 237] width 11 height 11
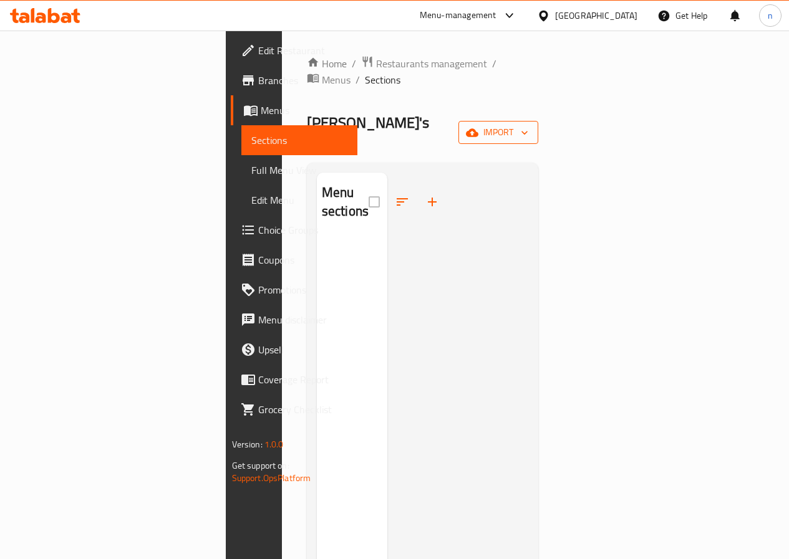
click at [528, 125] on span "import" at bounding box center [498, 133] width 60 height 16
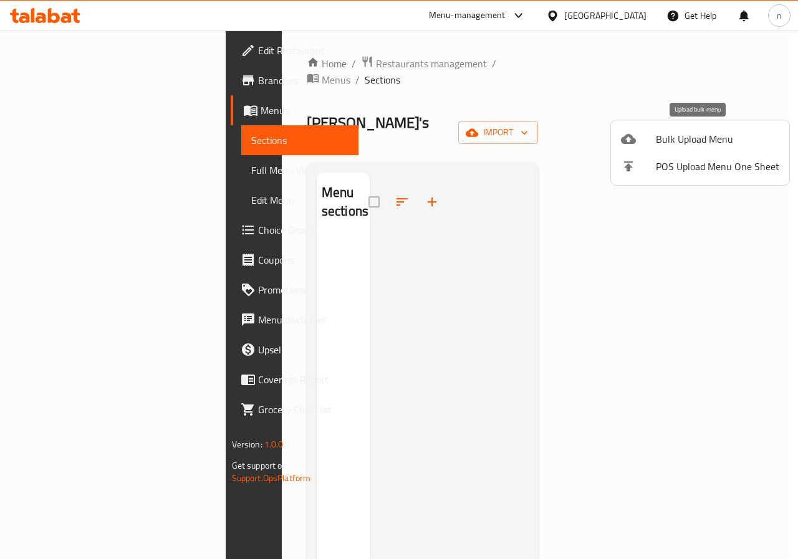
click at [703, 144] on span "Bulk Upload Menu" at bounding box center [717, 139] width 123 height 15
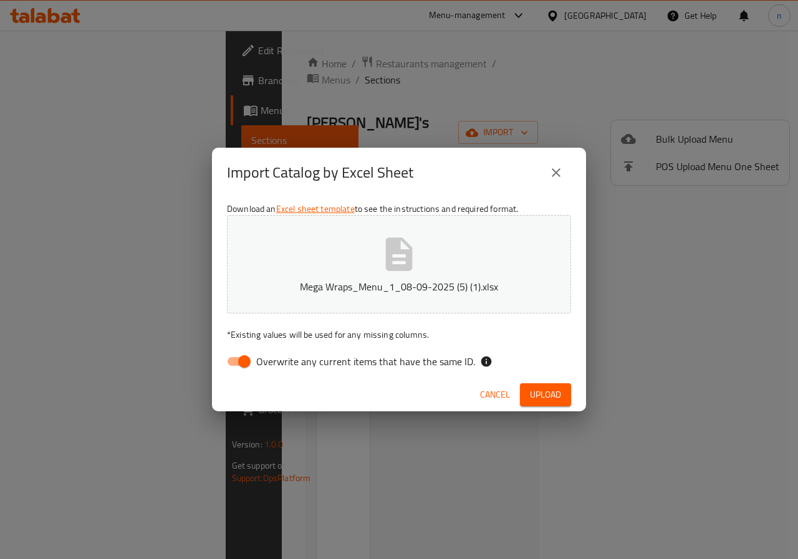
click at [237, 362] on input "Overwrite any current items that have the same ID." at bounding box center [244, 362] width 71 height 24
checkbox input "false"
click at [547, 395] on span "Upload" at bounding box center [545, 395] width 31 height 16
click at [509, 394] on span "Cancel" at bounding box center [506, 395] width 30 height 16
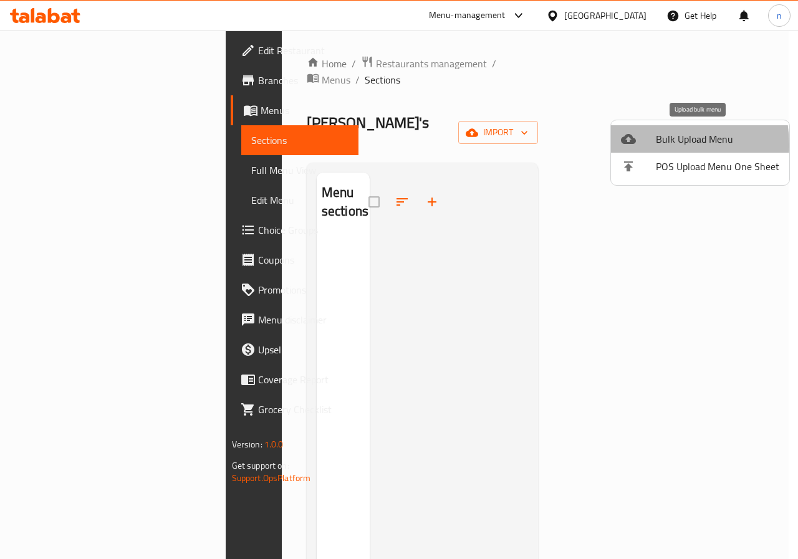
click at [658, 145] on span "Bulk Upload Menu" at bounding box center [717, 139] width 123 height 15
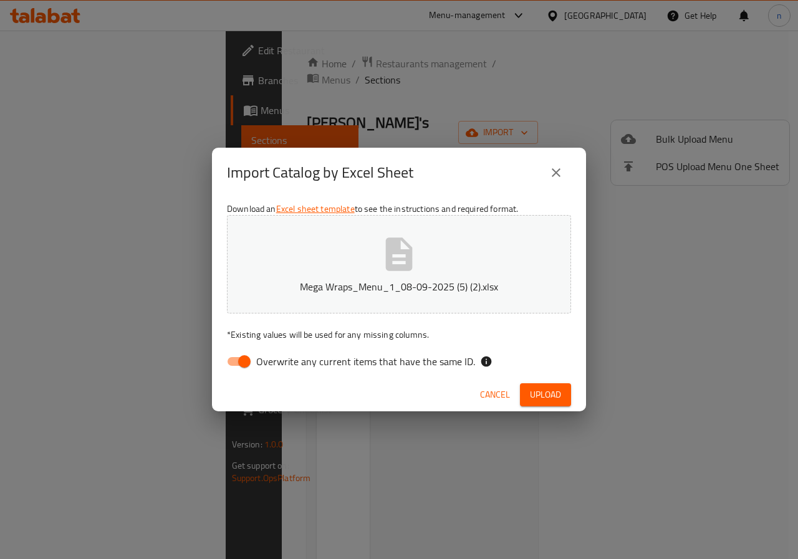
drag, startPoint x: 248, startPoint y: 362, endPoint x: 269, endPoint y: 363, distance: 21.2
click at [247, 362] on input "Overwrite any current items that have the same ID." at bounding box center [244, 362] width 71 height 24
checkbox input "false"
click at [539, 391] on span "Upload" at bounding box center [545, 395] width 31 height 16
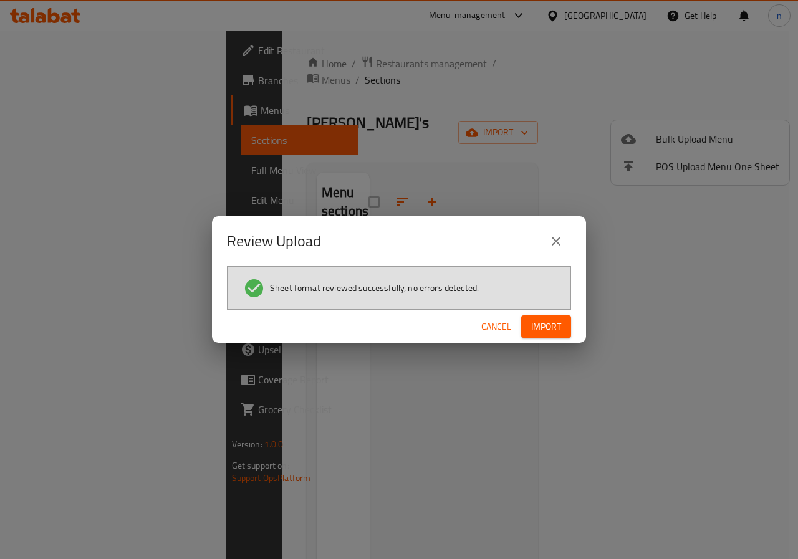
click at [554, 330] on span "Import" at bounding box center [546, 327] width 30 height 16
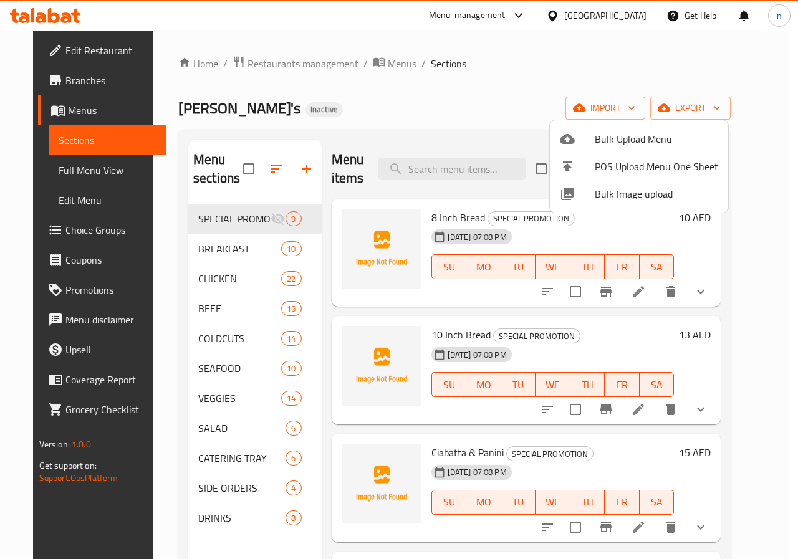
click at [44, 16] on div at bounding box center [399, 279] width 798 height 559
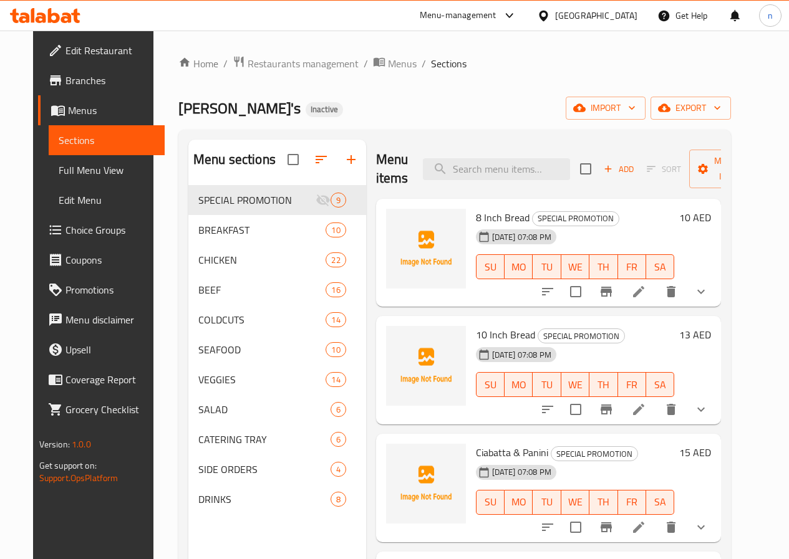
click at [42, 14] on icon at bounding box center [41, 17] width 11 height 11
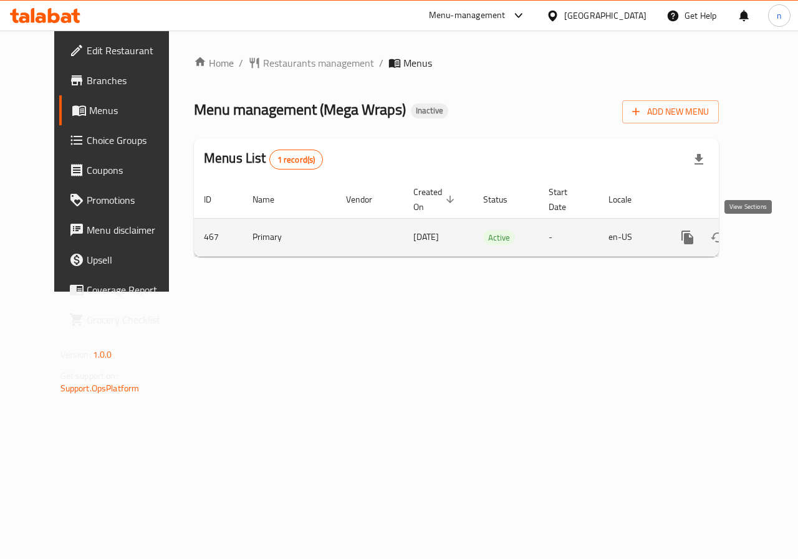
click at [772, 237] on icon "enhanced table" at bounding box center [777, 237] width 11 height 11
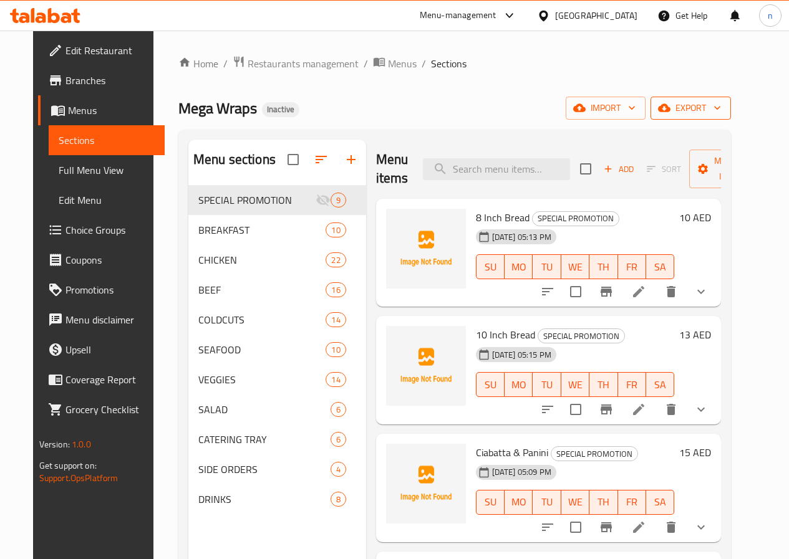
click at [723, 104] on icon "button" at bounding box center [717, 108] width 12 height 12
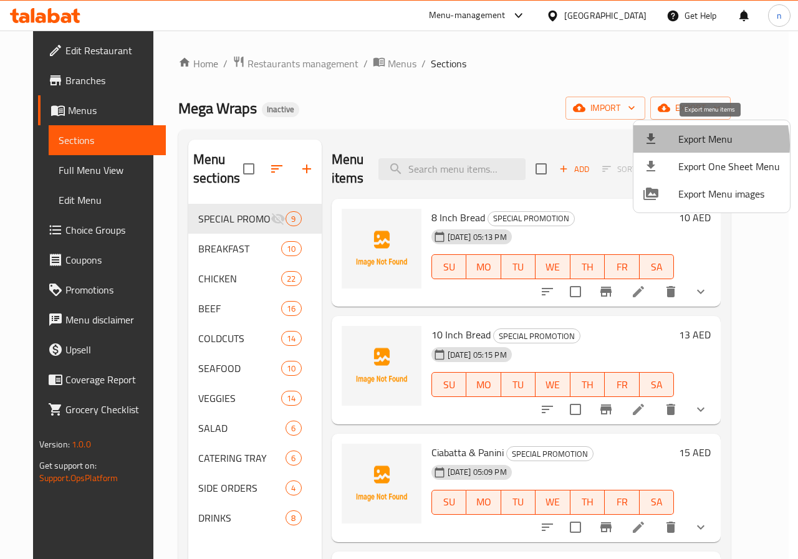
click at [688, 145] on span "Export Menu" at bounding box center [729, 139] width 102 height 15
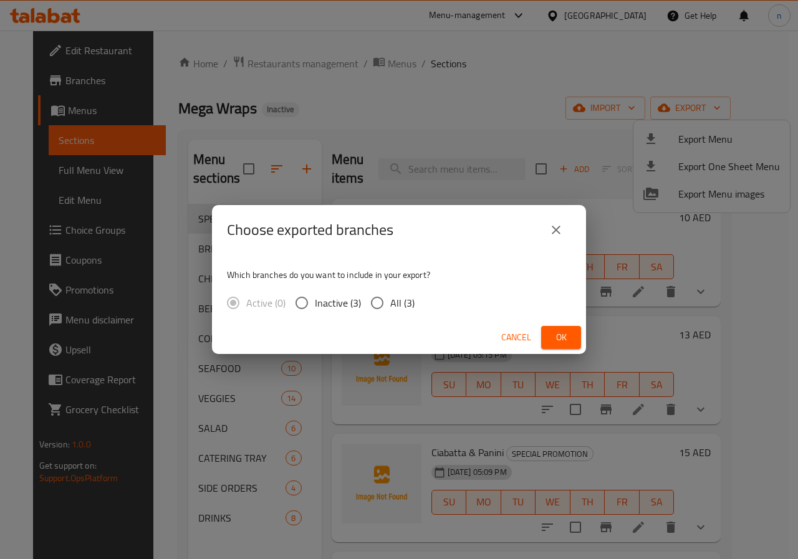
click at [378, 302] on input "All (3)" at bounding box center [377, 303] width 26 height 26
radio input "true"
click at [563, 330] on span "Ok" at bounding box center [561, 338] width 20 height 16
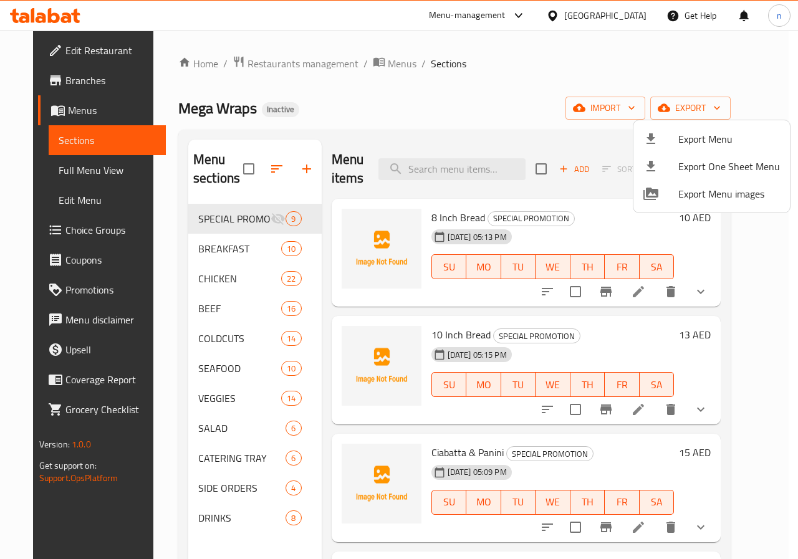
click at [60, 79] on div at bounding box center [399, 279] width 798 height 559
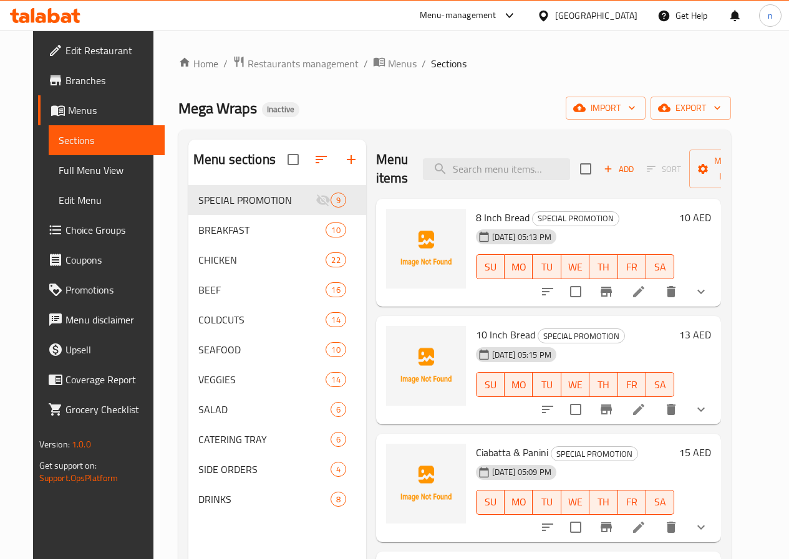
click at [65, 82] on span "Branches" at bounding box center [109, 80] width 89 height 15
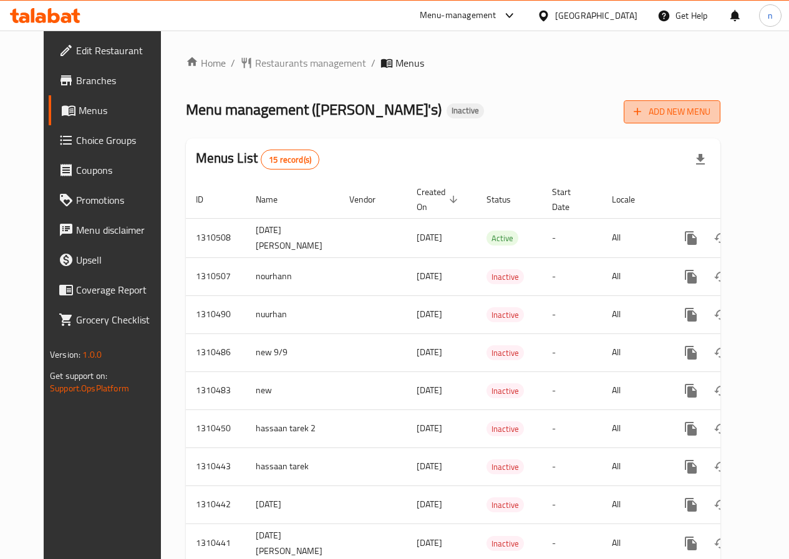
click at [706, 105] on span "Add New Menu" at bounding box center [671, 112] width 77 height 16
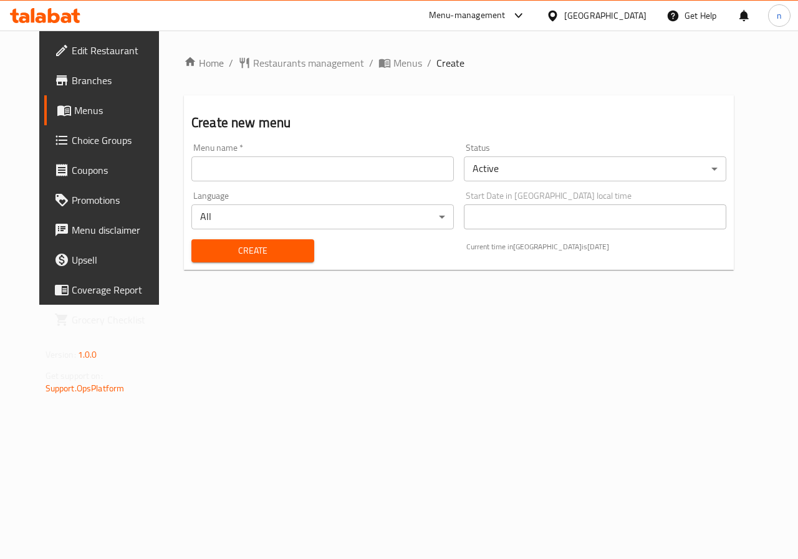
click at [279, 170] on input "text" at bounding box center [322, 168] width 262 height 25
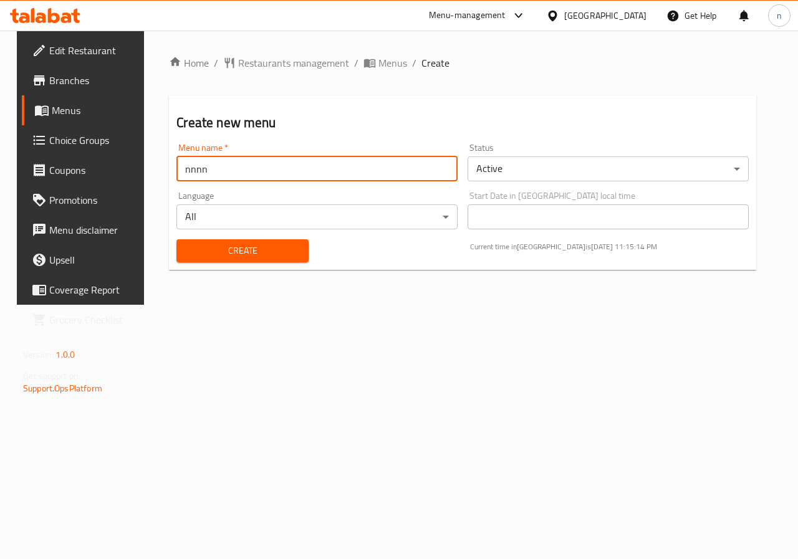
type input "nnnn"
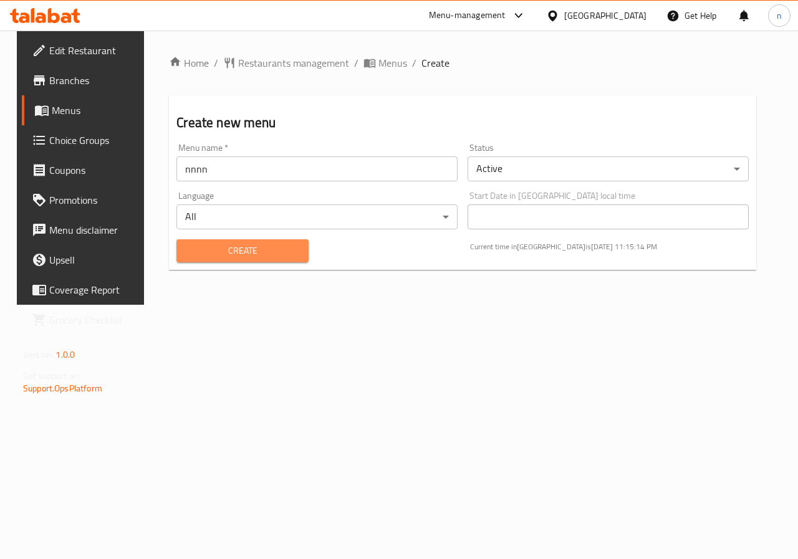
click at [246, 251] on span "Create" at bounding box center [242, 251] width 112 height 16
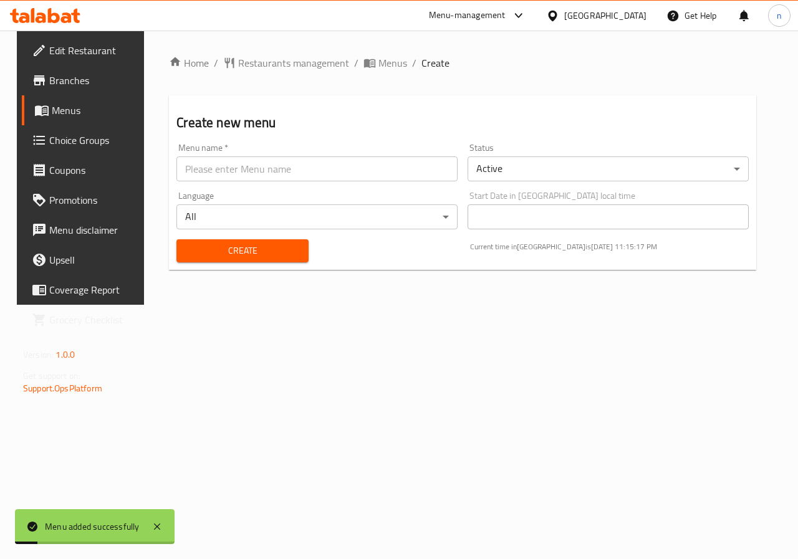
click at [58, 107] on span "Menus" at bounding box center [96, 110] width 89 height 15
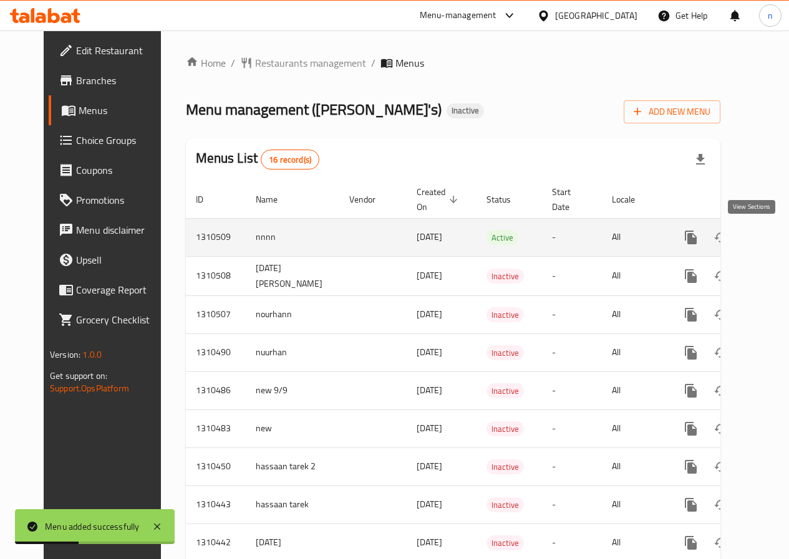
click at [773, 237] on icon "enhanced table" at bounding box center [780, 237] width 15 height 15
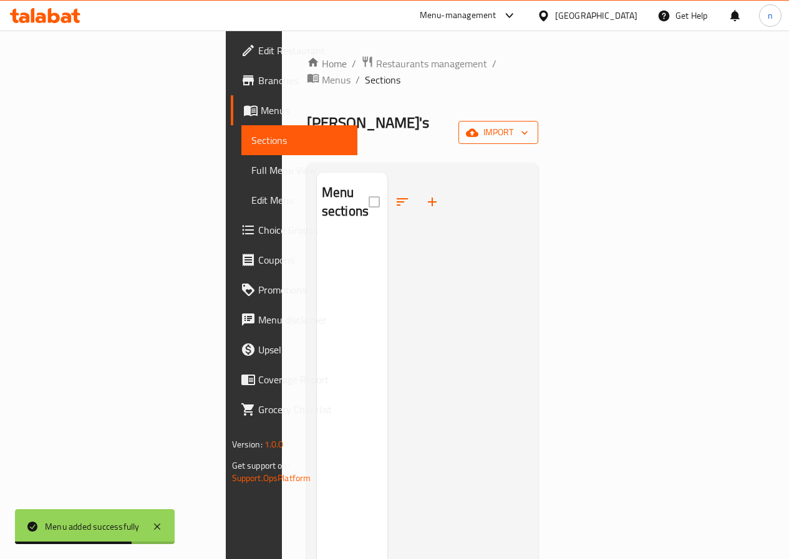
click at [530, 127] on icon "button" at bounding box center [524, 133] width 12 height 12
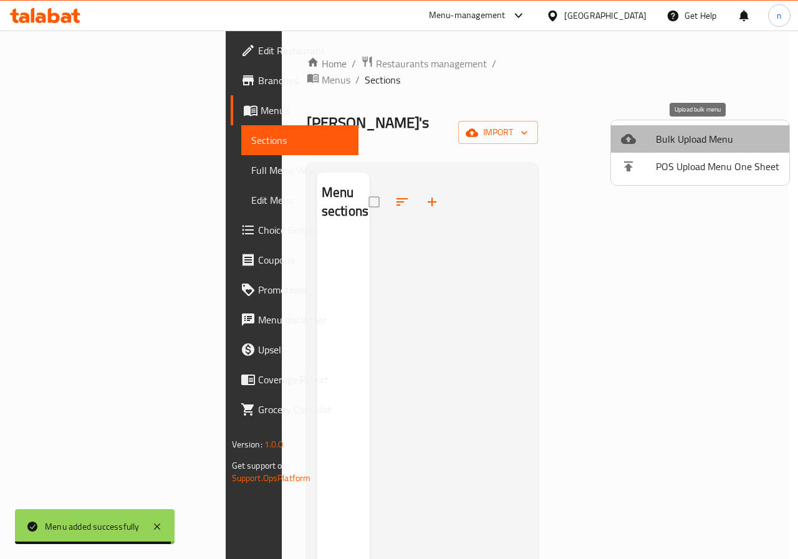
click at [708, 141] on span "Bulk Upload Menu" at bounding box center [717, 139] width 123 height 15
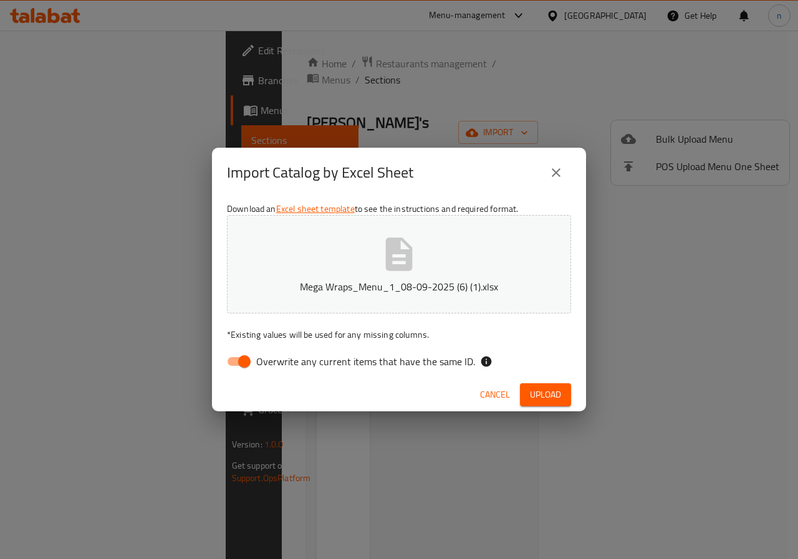
click at [233, 362] on input "Overwrite any current items that have the same ID." at bounding box center [244, 362] width 71 height 24
checkbox input "false"
click at [560, 392] on span "Upload" at bounding box center [545, 395] width 31 height 16
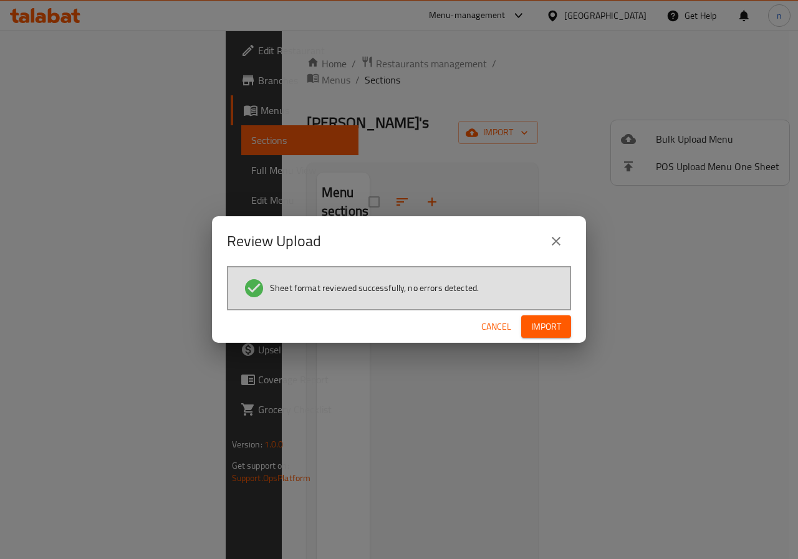
click at [552, 319] on span "Import" at bounding box center [546, 327] width 30 height 16
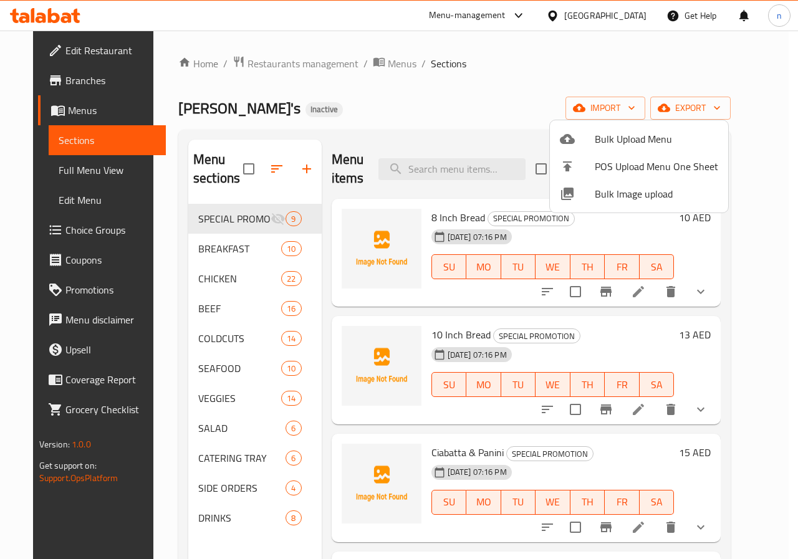
click at [448, 97] on div at bounding box center [399, 279] width 798 height 559
